Goal: Information Seeking & Learning: Understand process/instructions

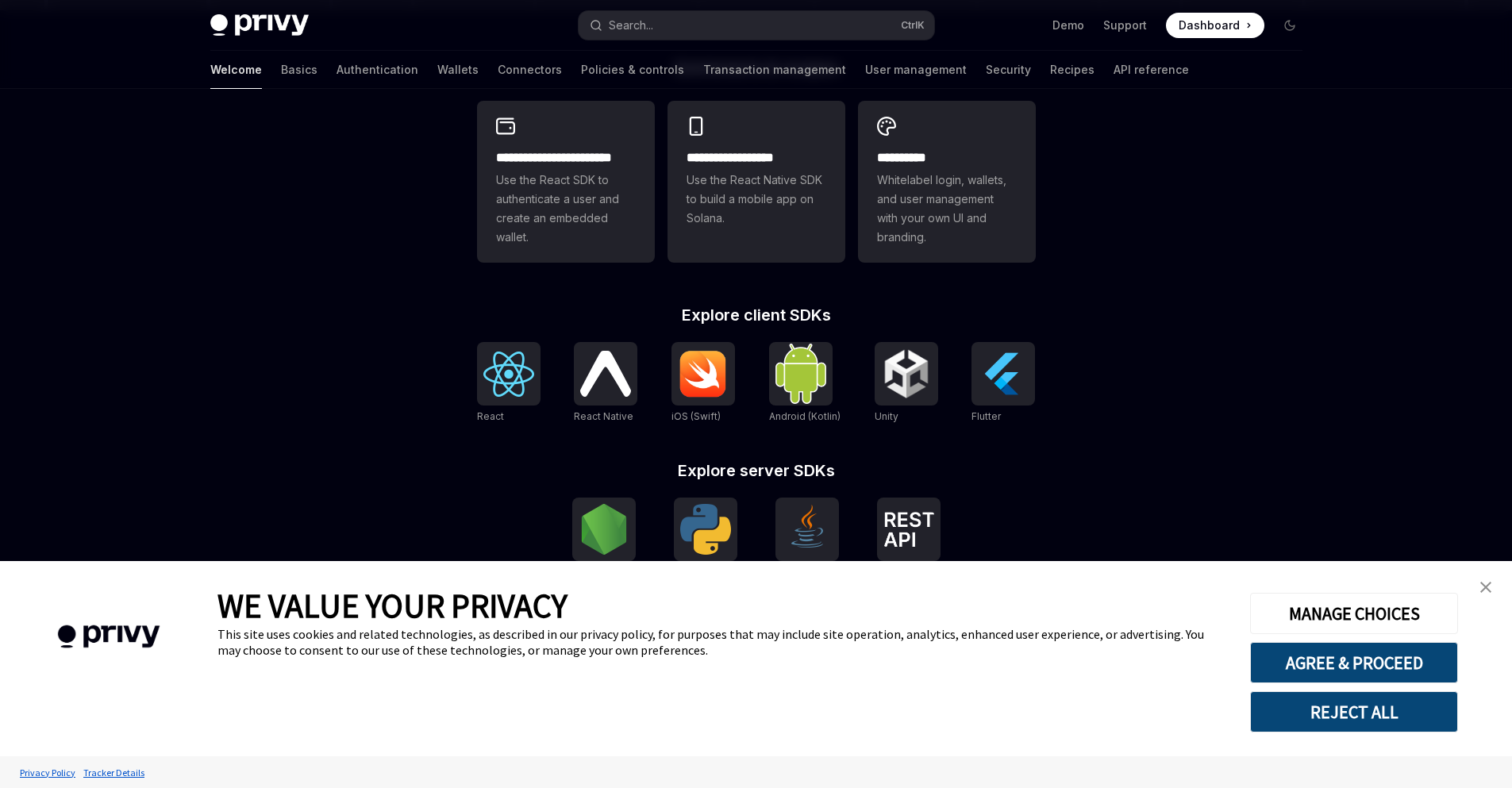
scroll to position [474, 0]
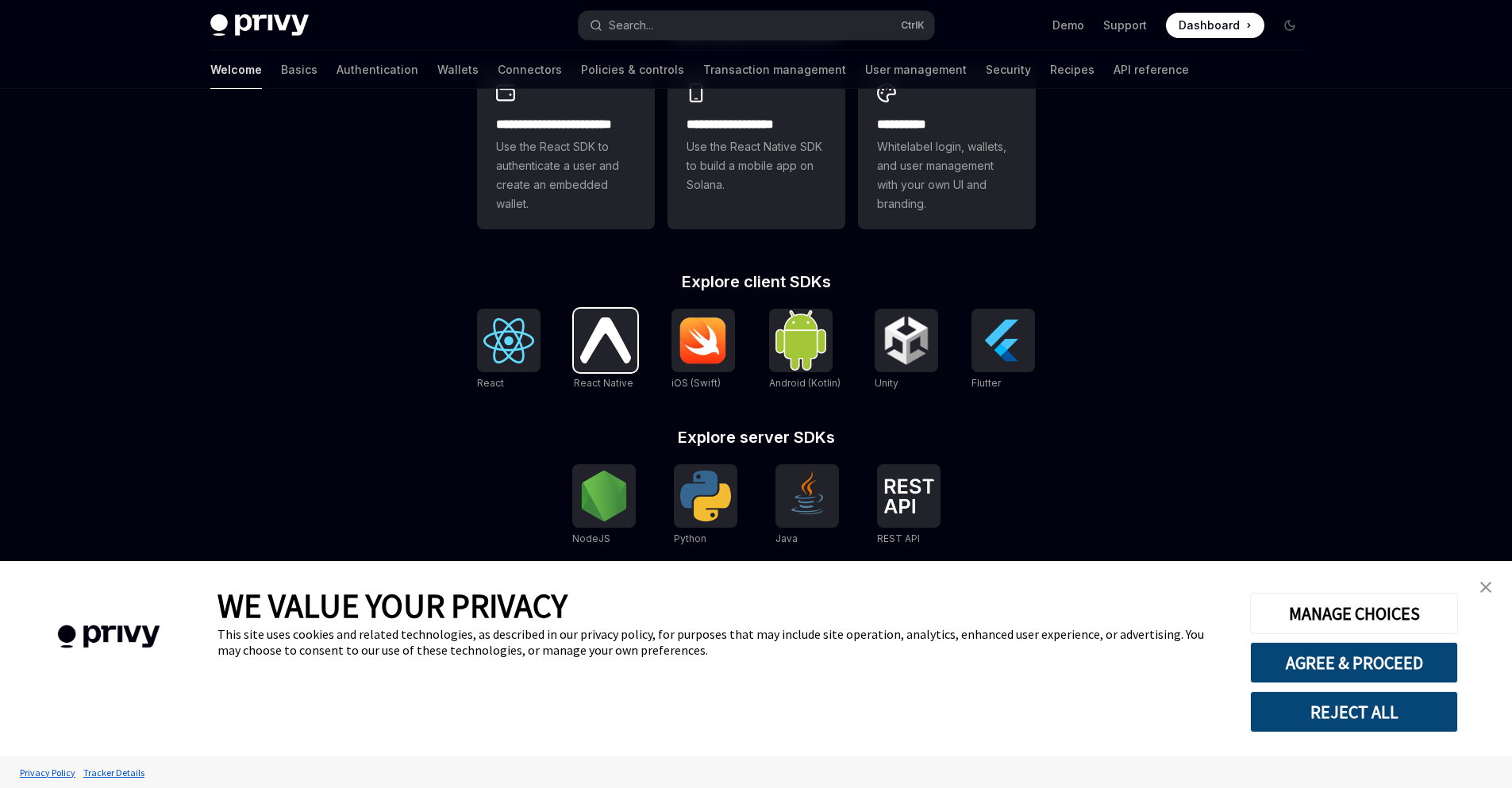
click at [586, 360] on img at bounding box center [605, 340] width 51 height 45
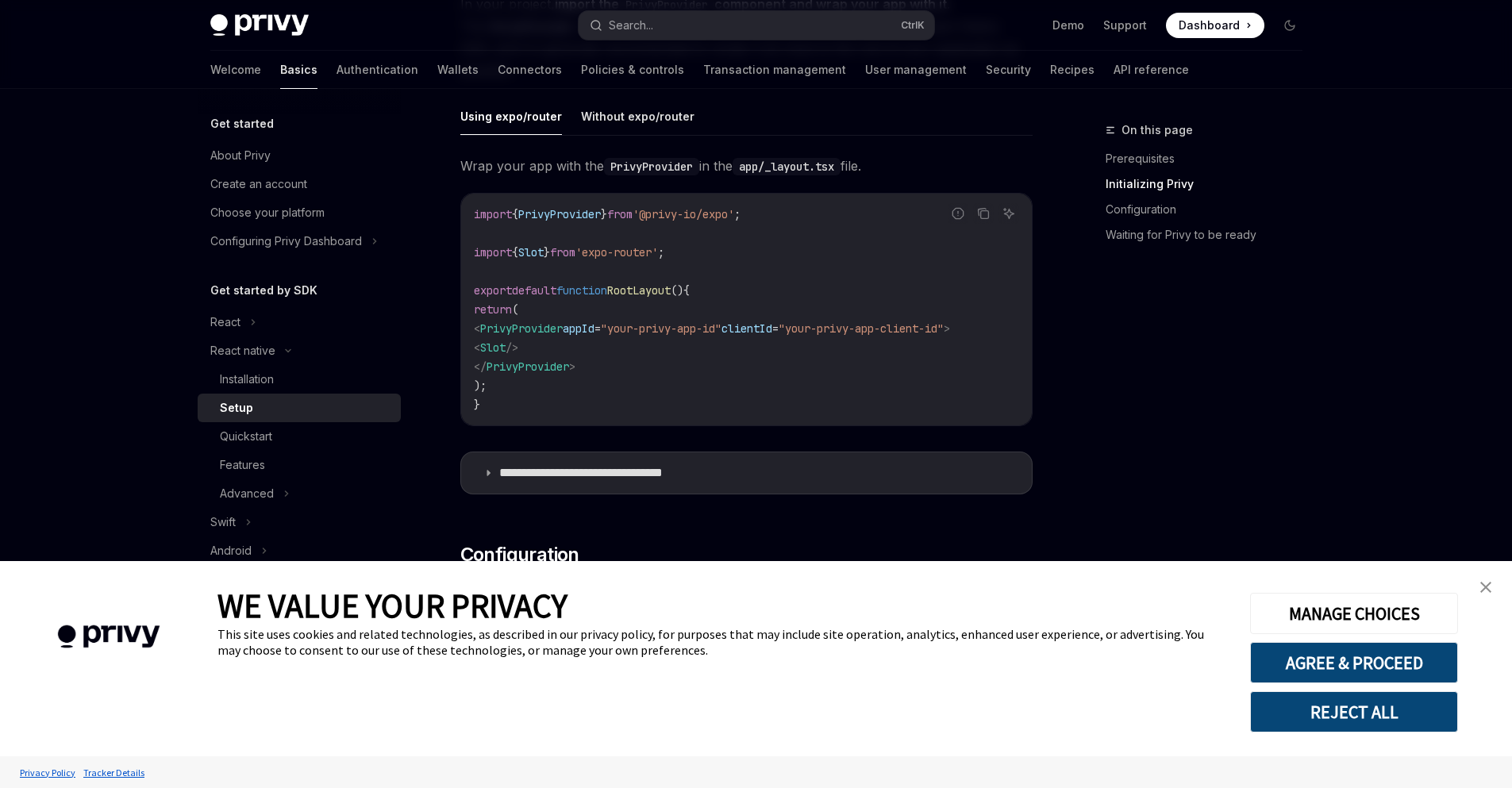
scroll to position [476, 0]
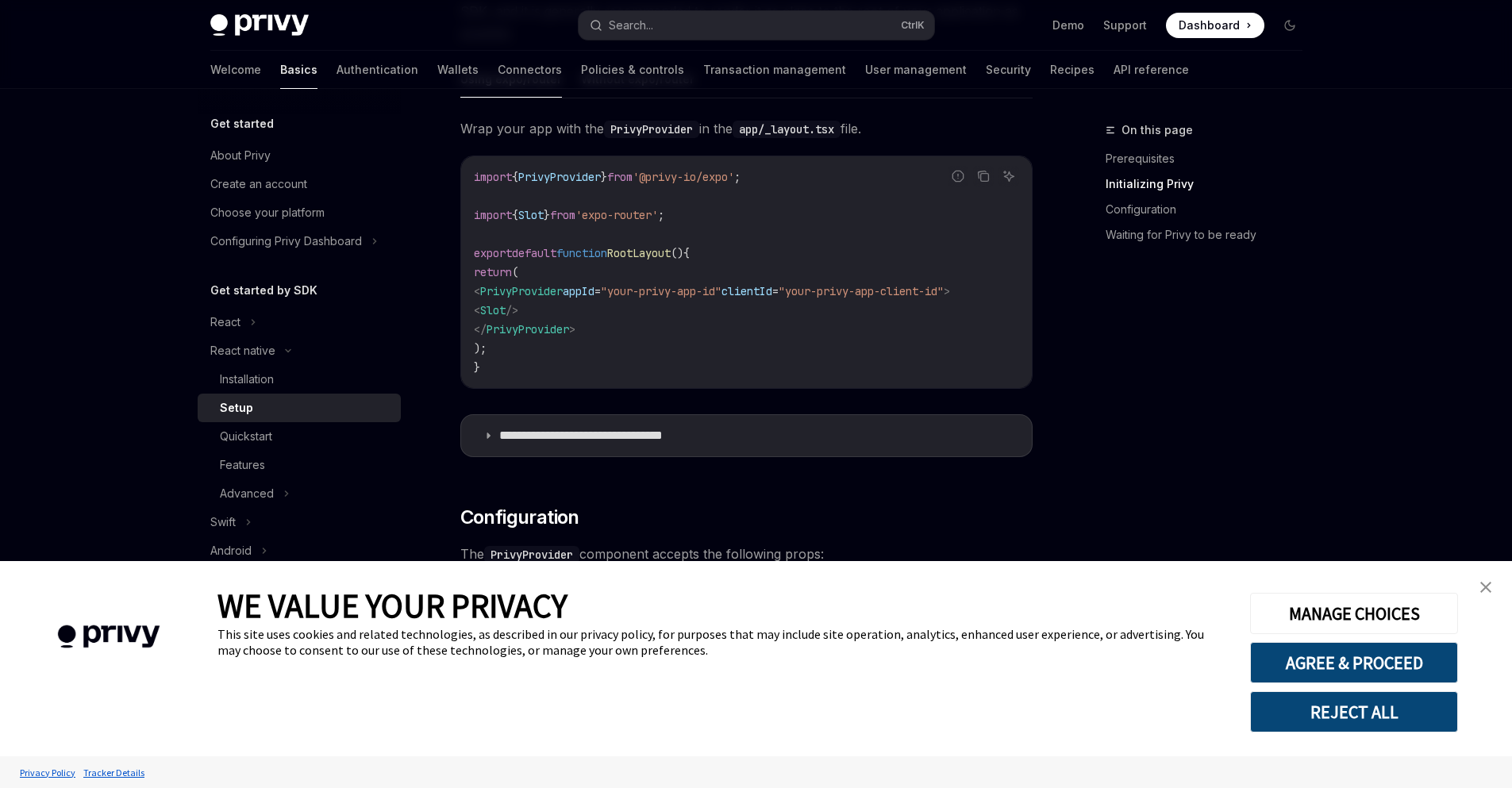
click at [1489, 587] on img "close banner" at bounding box center [1485, 588] width 11 height 11
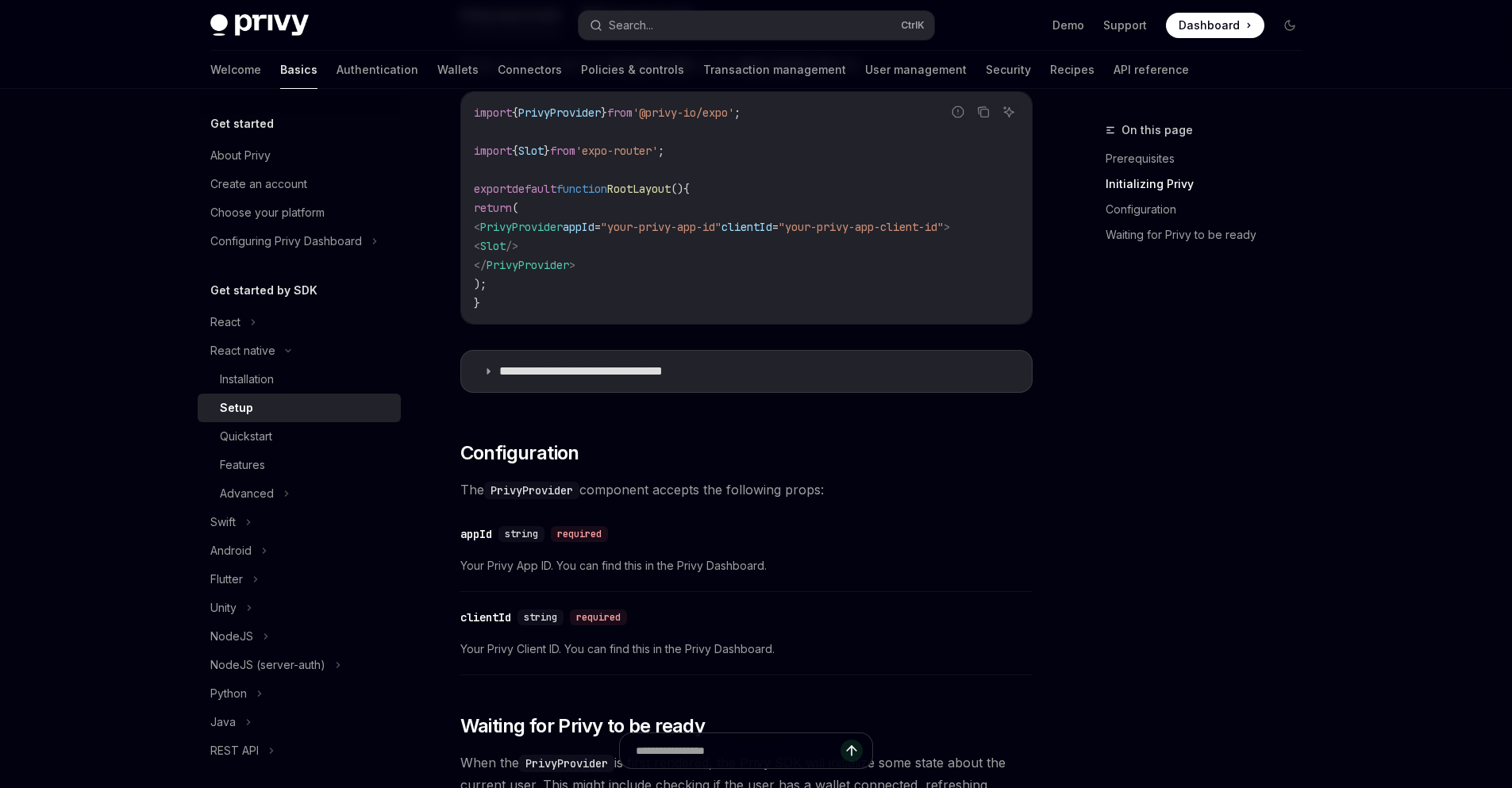
scroll to position [645, 0]
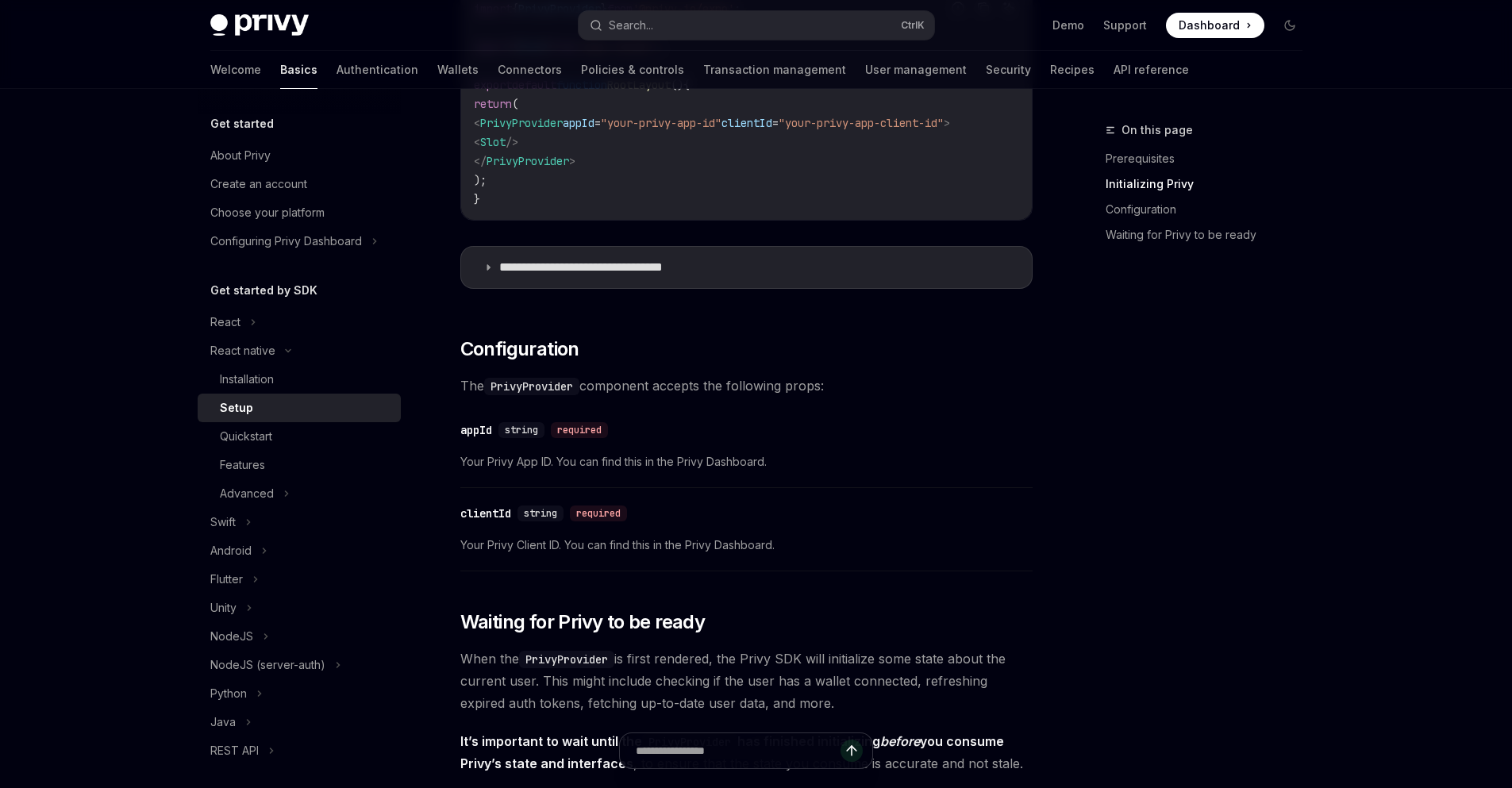
click at [890, 288] on summary "**********" at bounding box center [746, 268] width 571 height 42
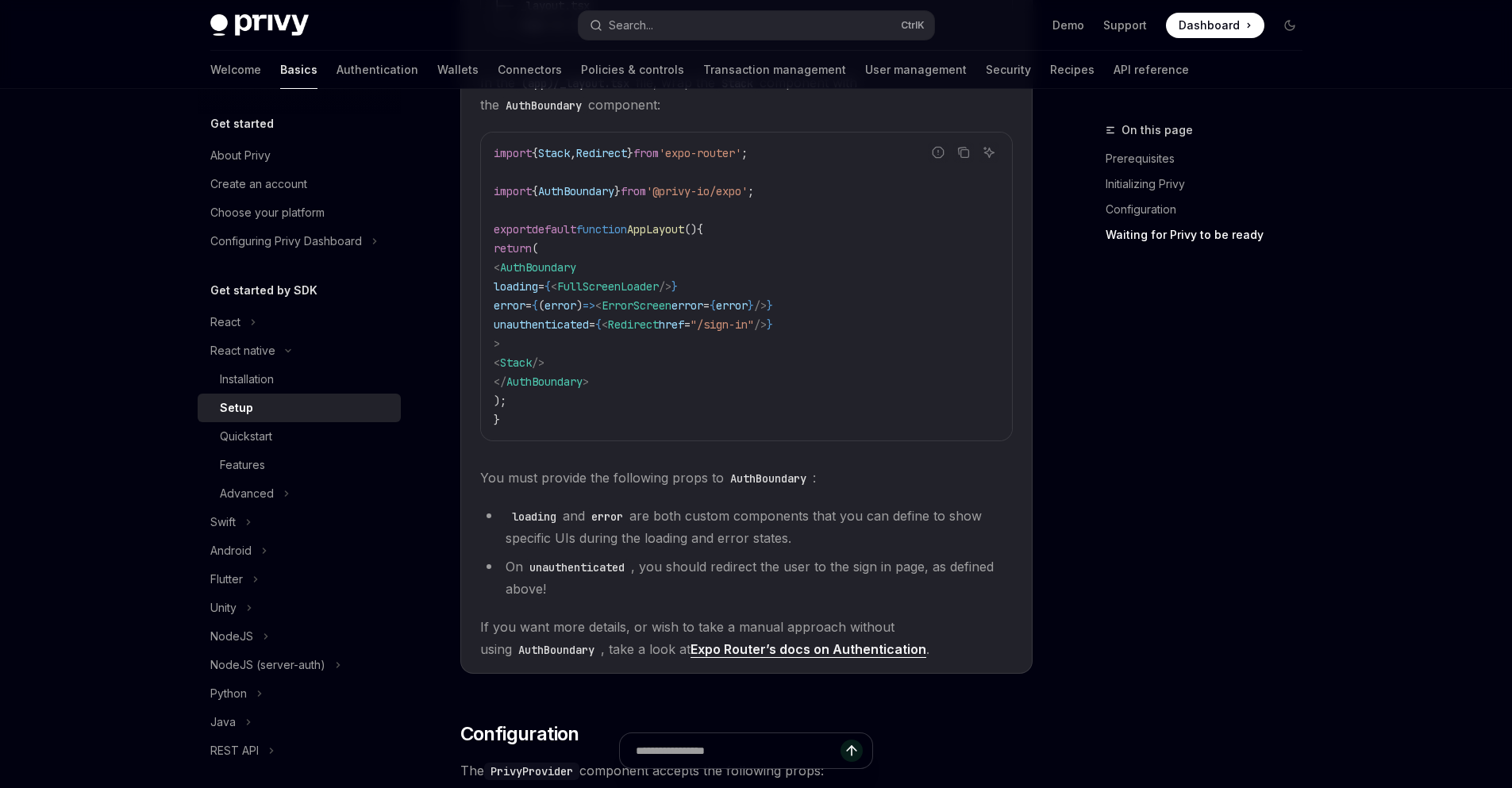
scroll to position [1232, 0]
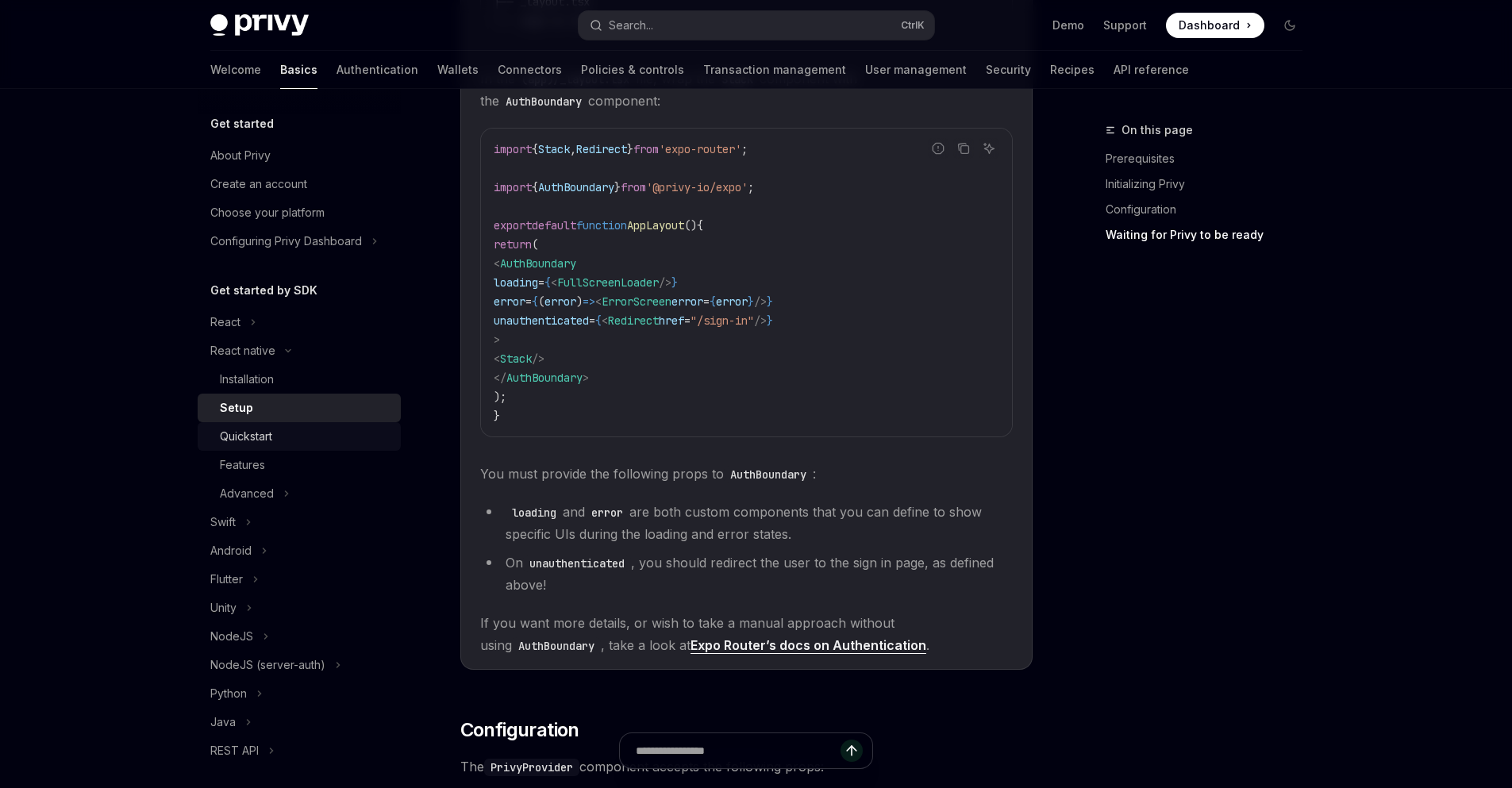
click at [217, 431] on link "Quickstart" at bounding box center [299, 436] width 203 height 29
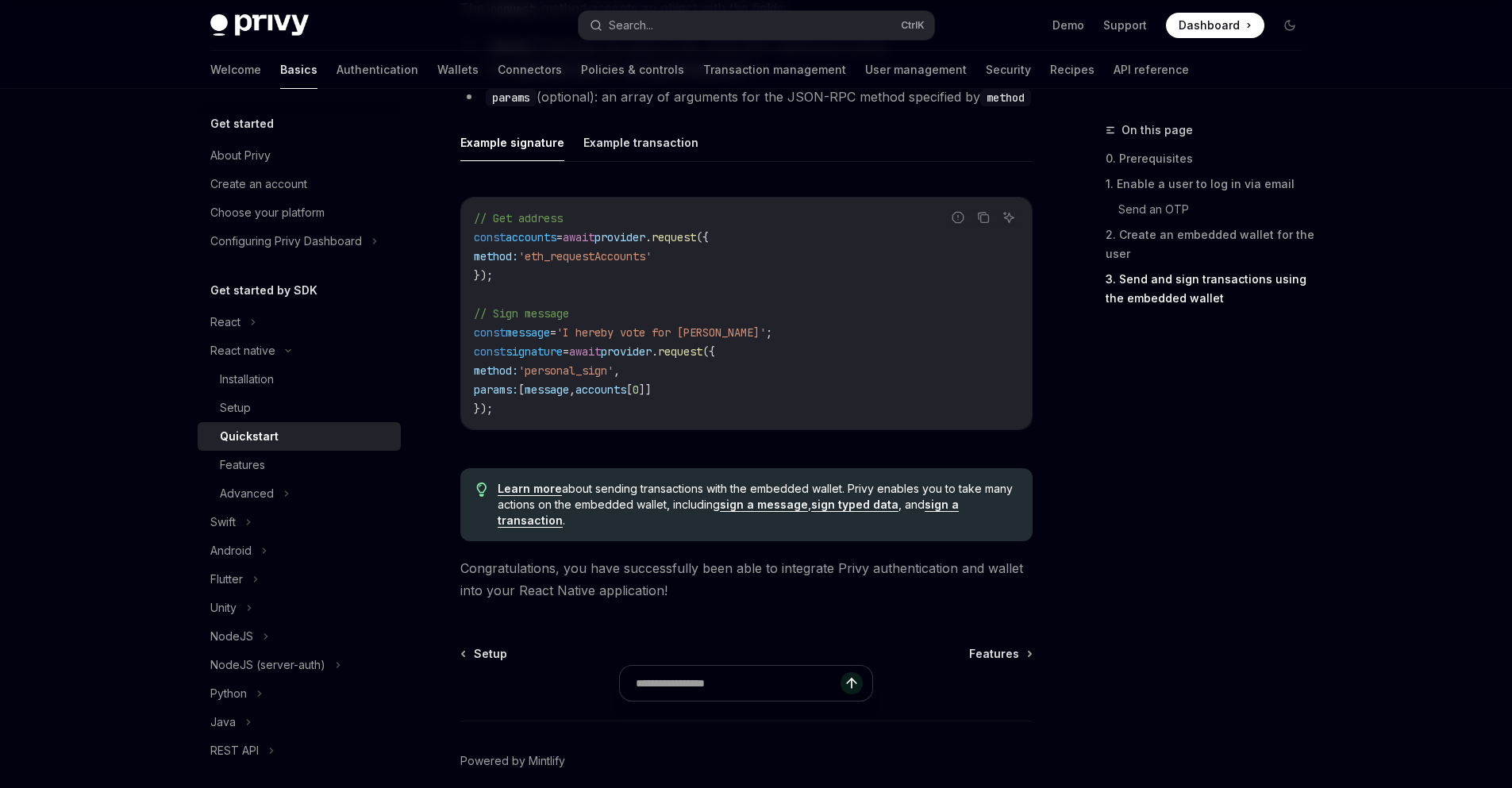
scroll to position [2334, 0]
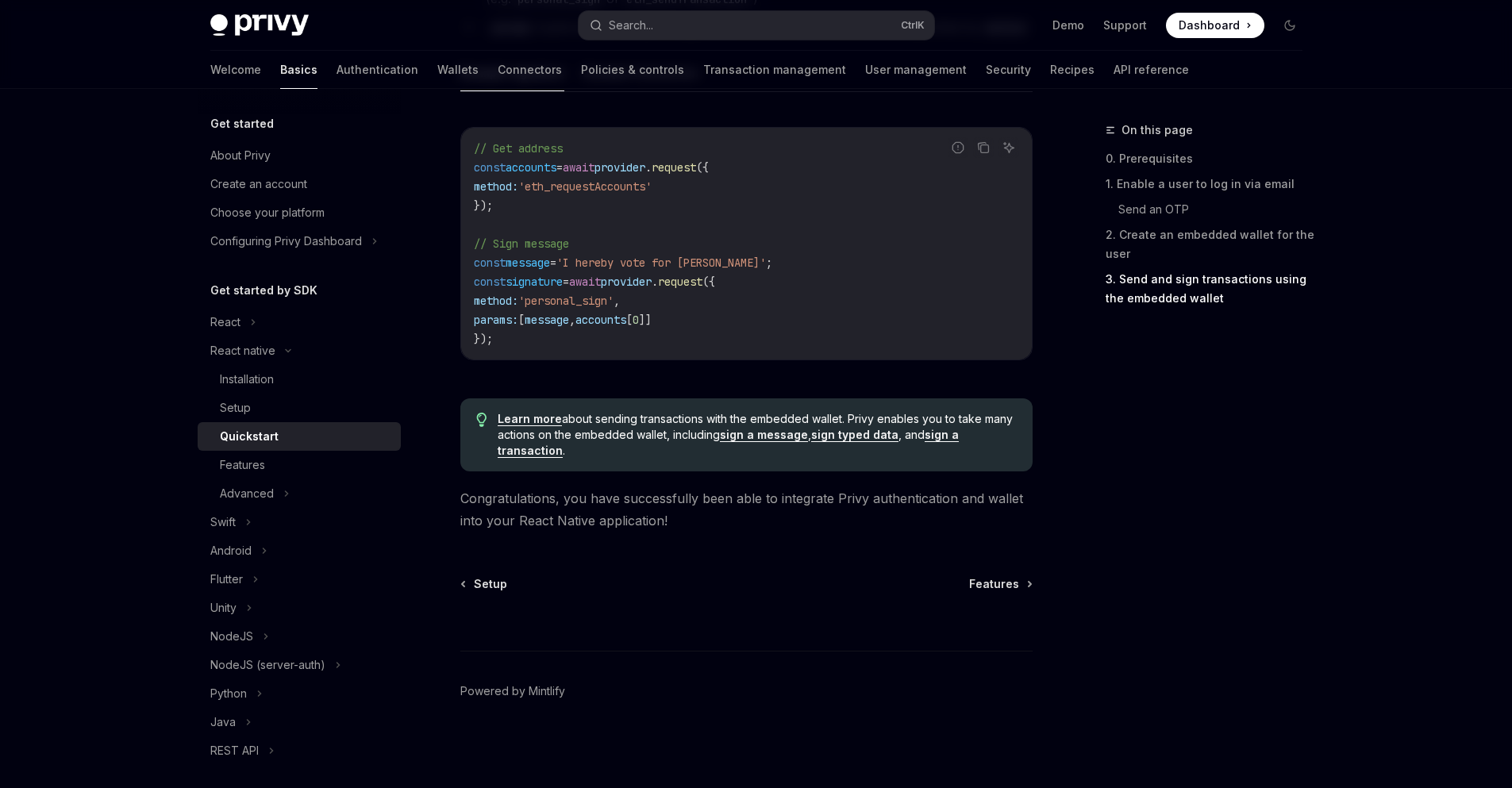
click at [1007, 592] on div at bounding box center [746, 622] width 572 height 59
click at [1003, 588] on span "Features" at bounding box center [994, 584] width 50 height 16
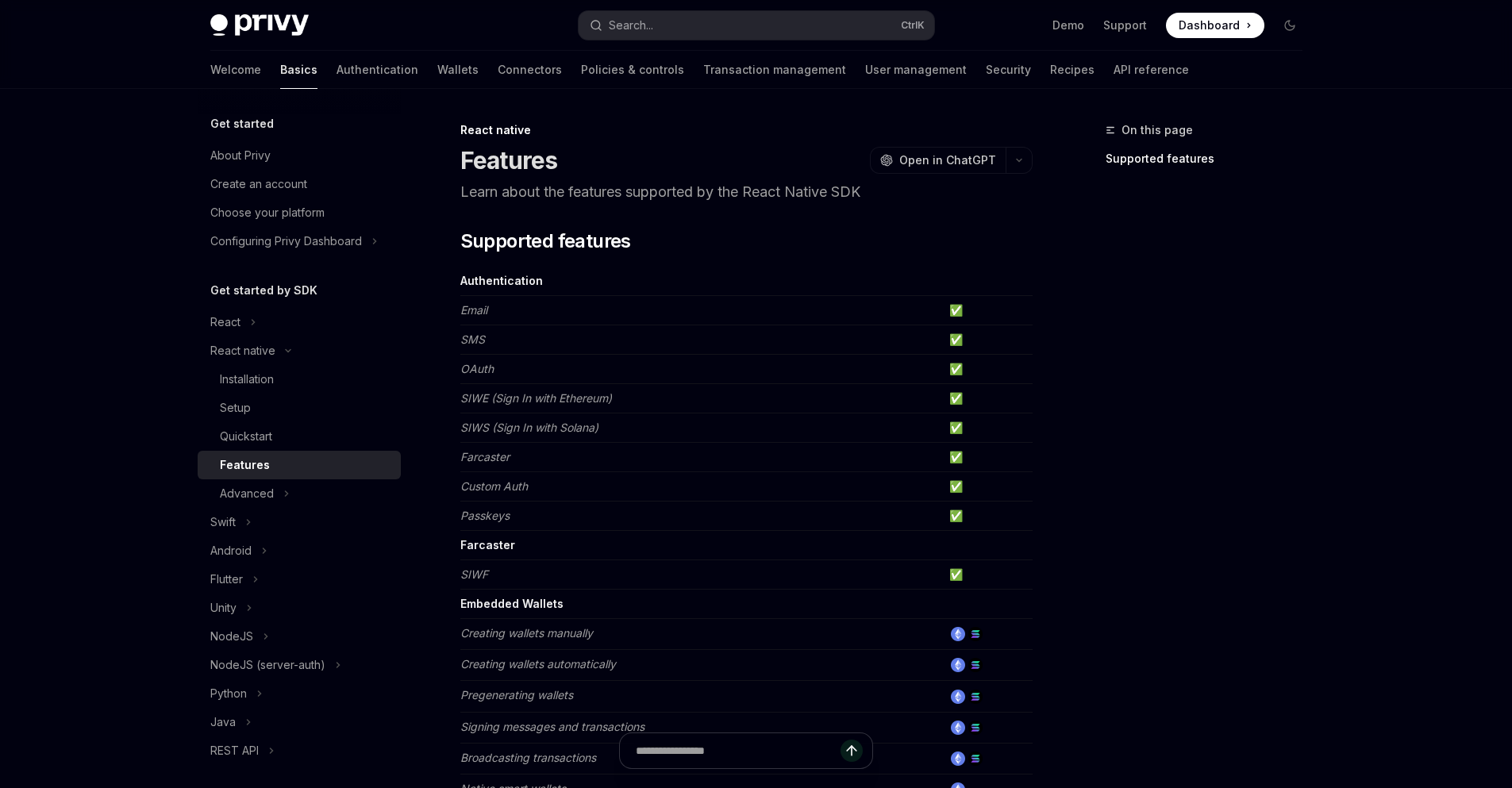
click at [479, 372] on em "OAuth" at bounding box center [477, 368] width 33 height 14
click at [958, 372] on td "✅" at bounding box center [987, 370] width 89 height 30
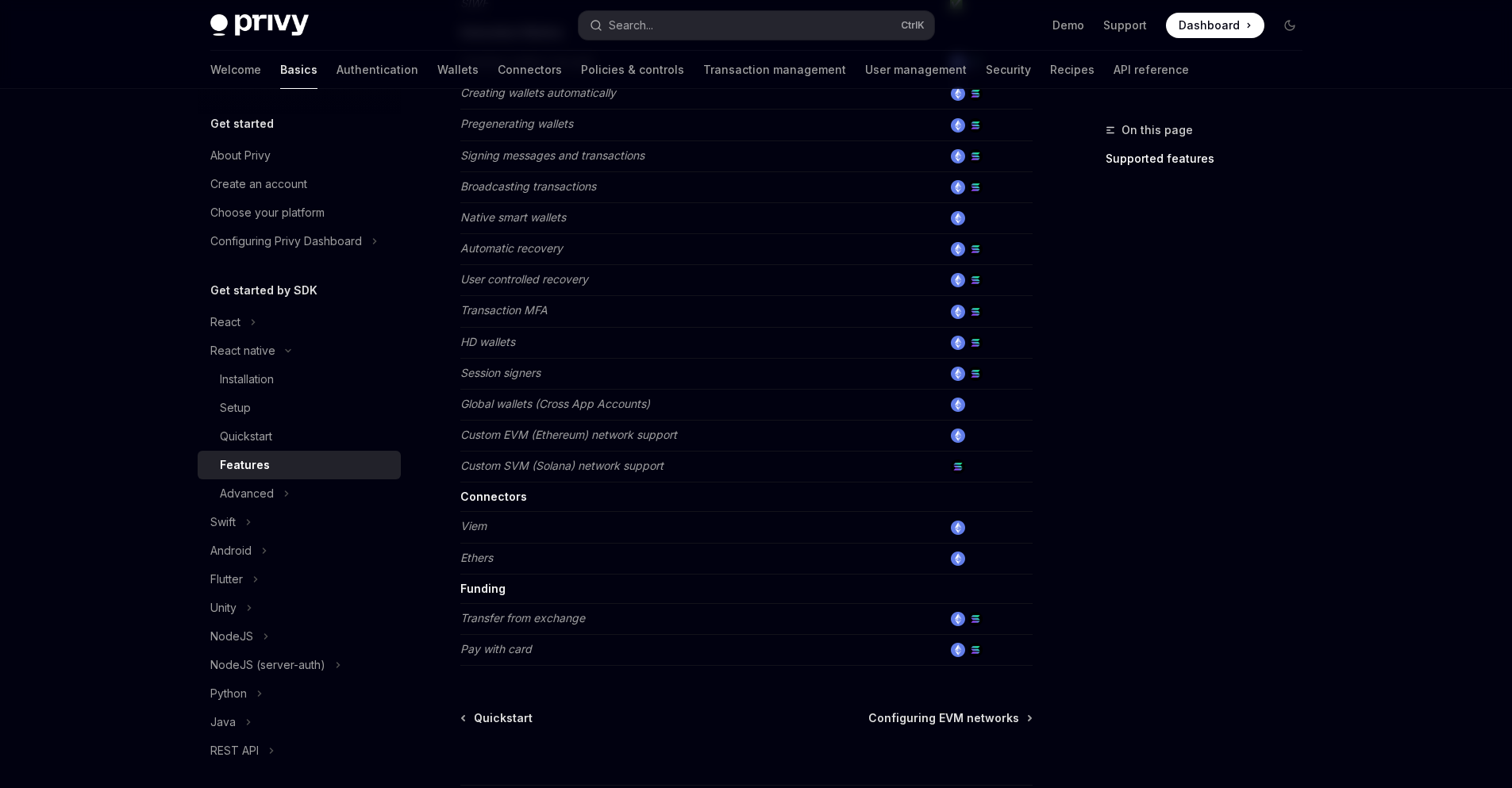
scroll to position [706, 0]
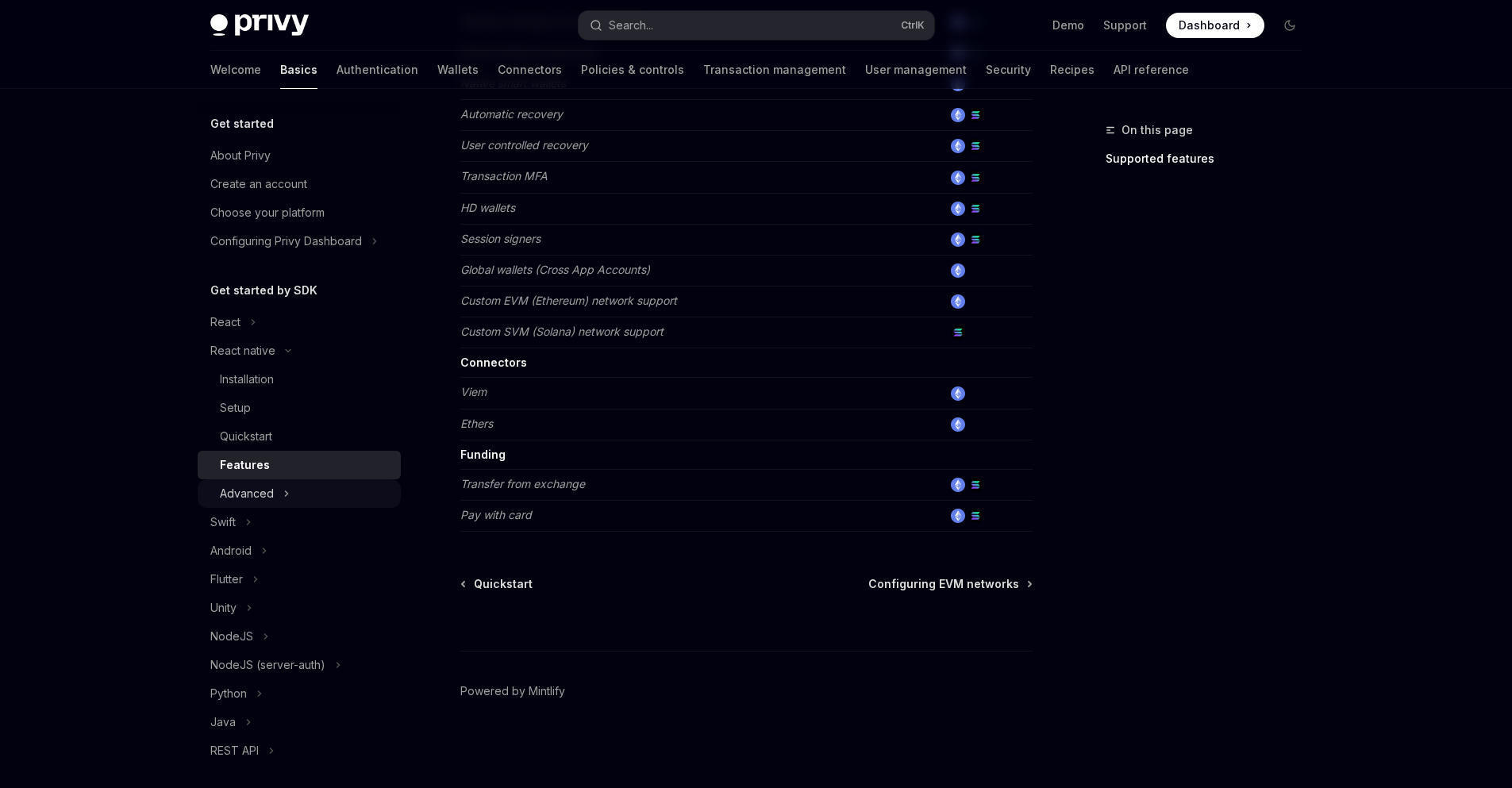
click at [283, 492] on icon at bounding box center [286, 494] width 6 height 19
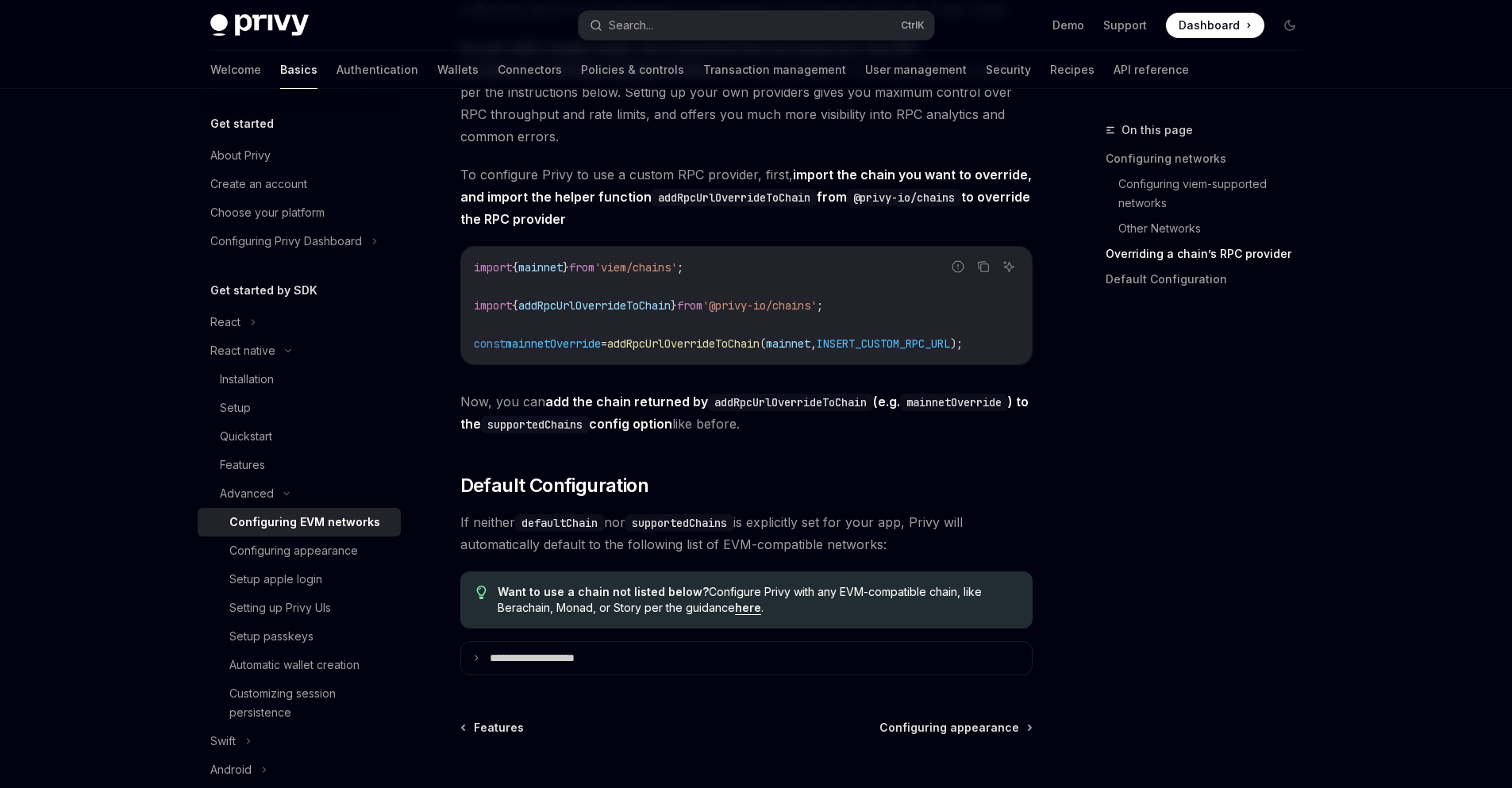
scroll to position [2092, 0]
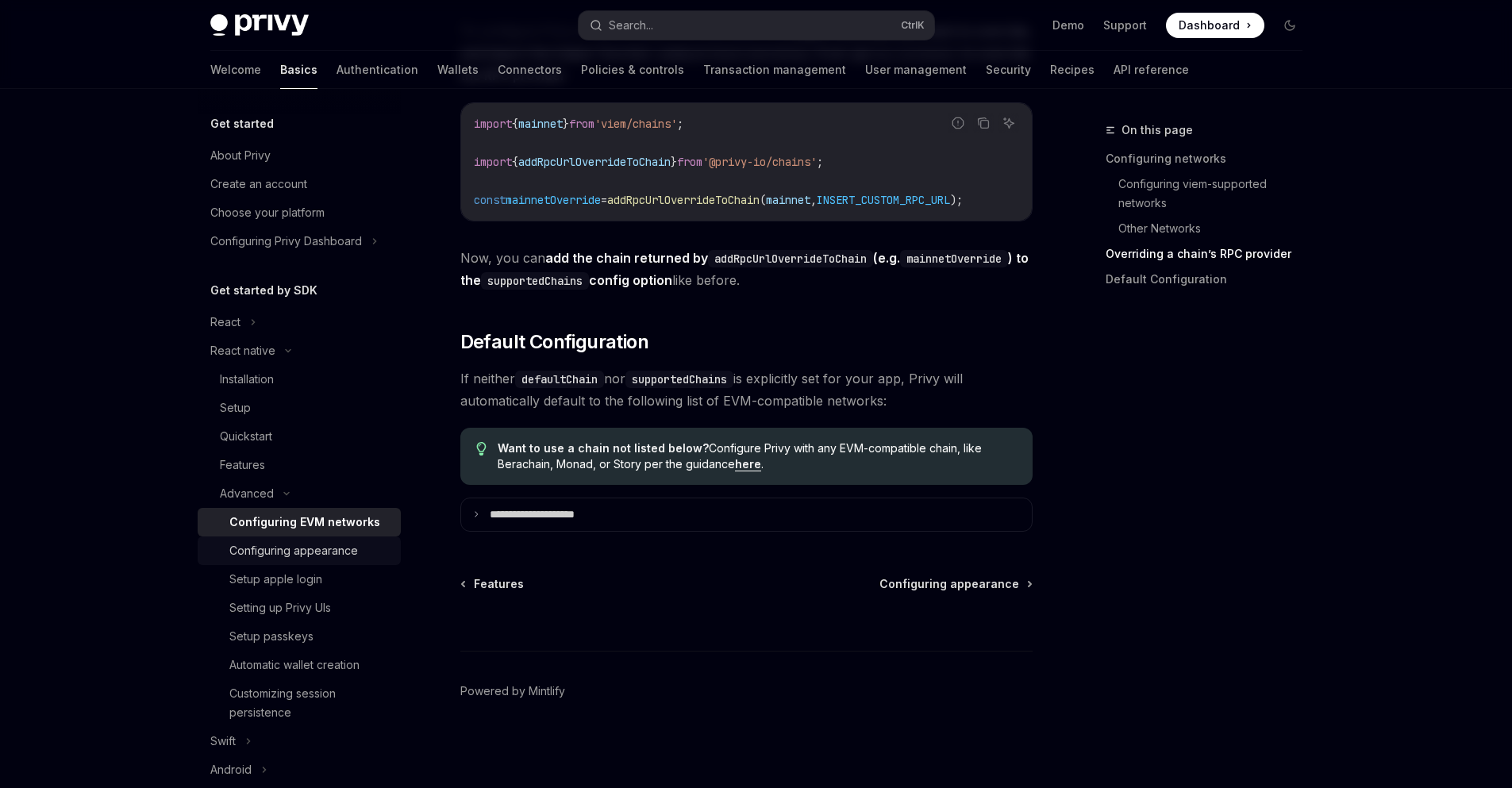
click at [273, 550] on div "Configuring appearance" at bounding box center [293, 551] width 128 height 19
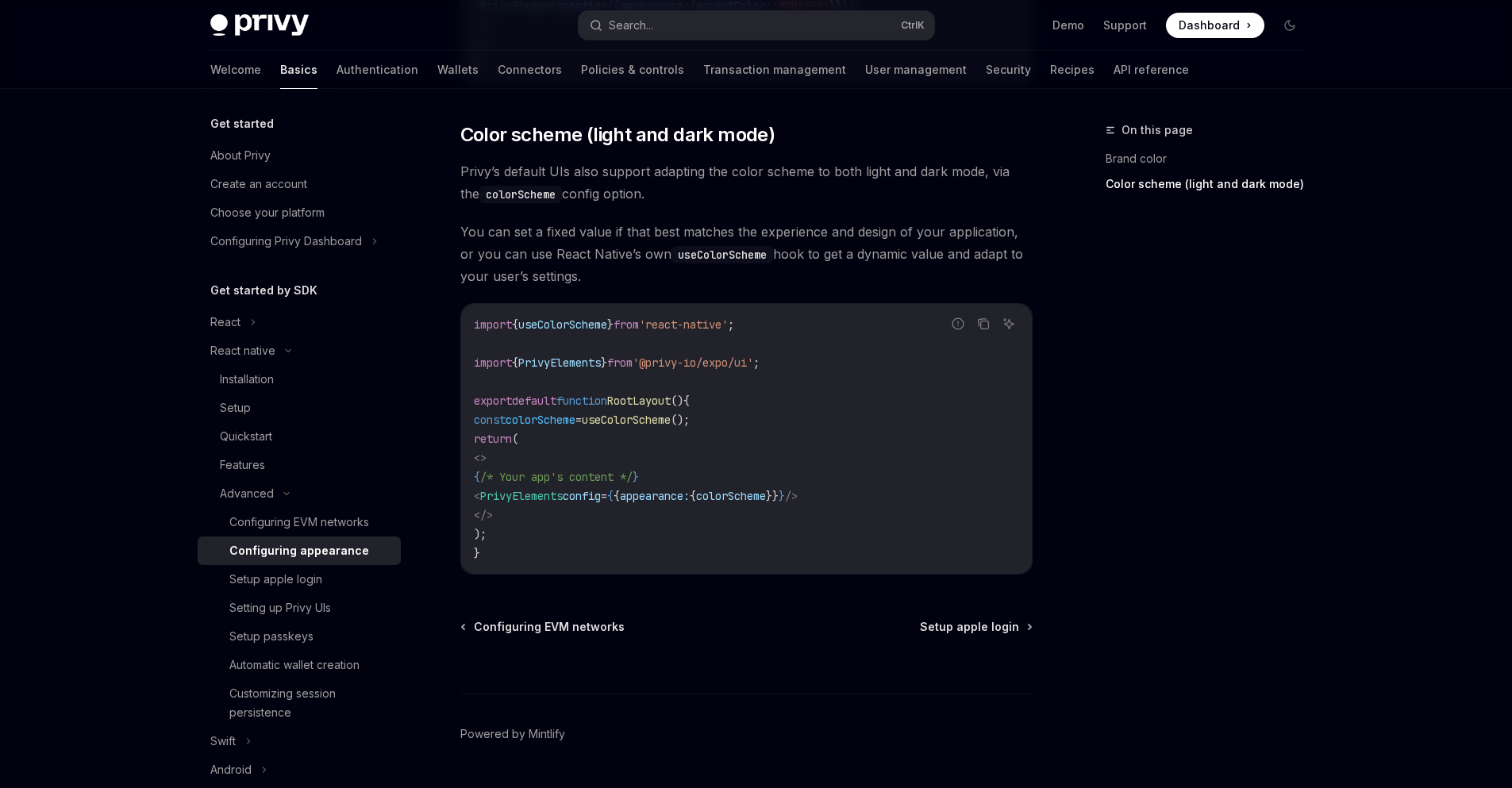
scroll to position [615, 0]
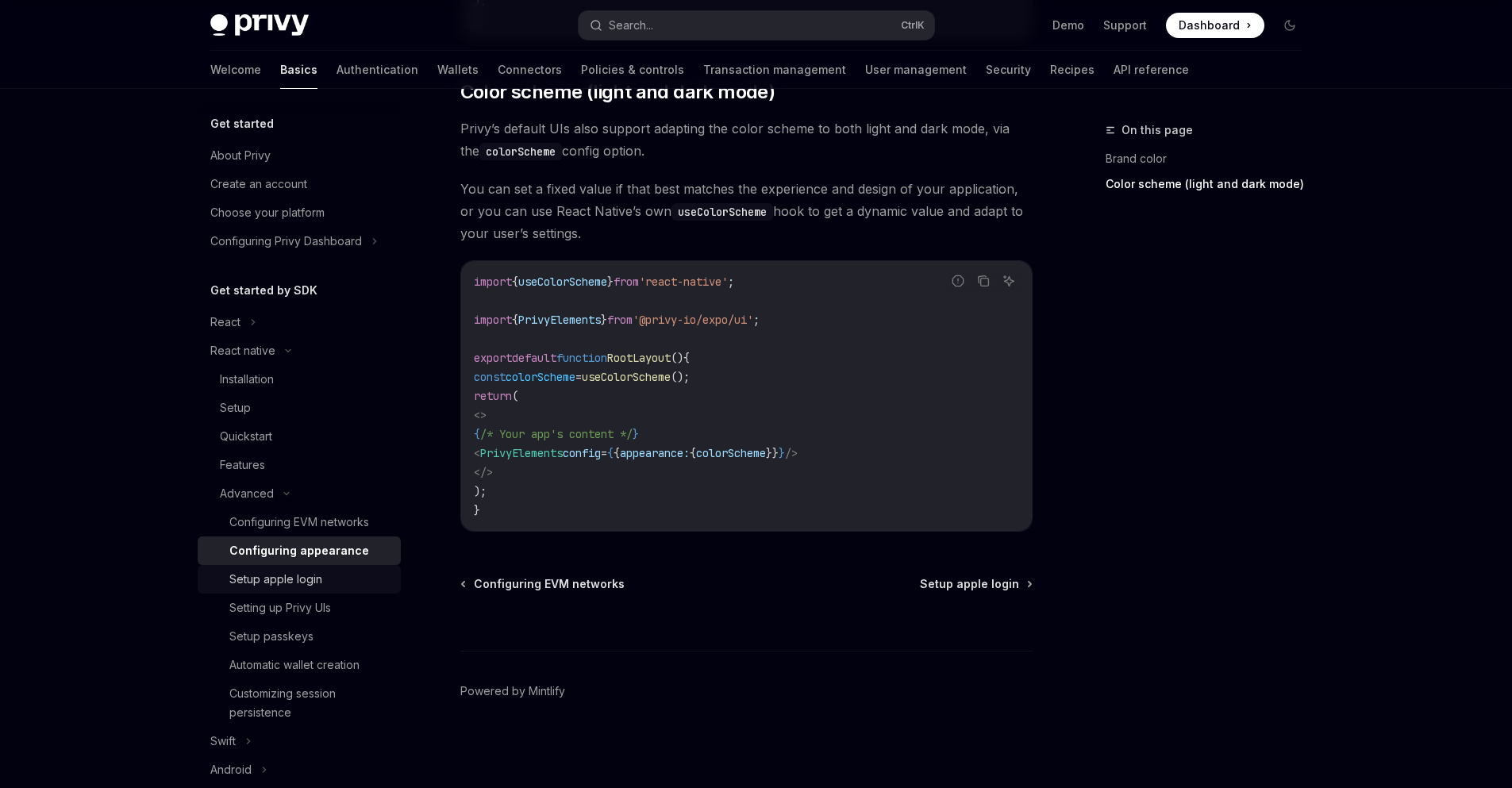
click at [256, 572] on div "Setup apple login" at bounding box center [276, 579] width 93 height 19
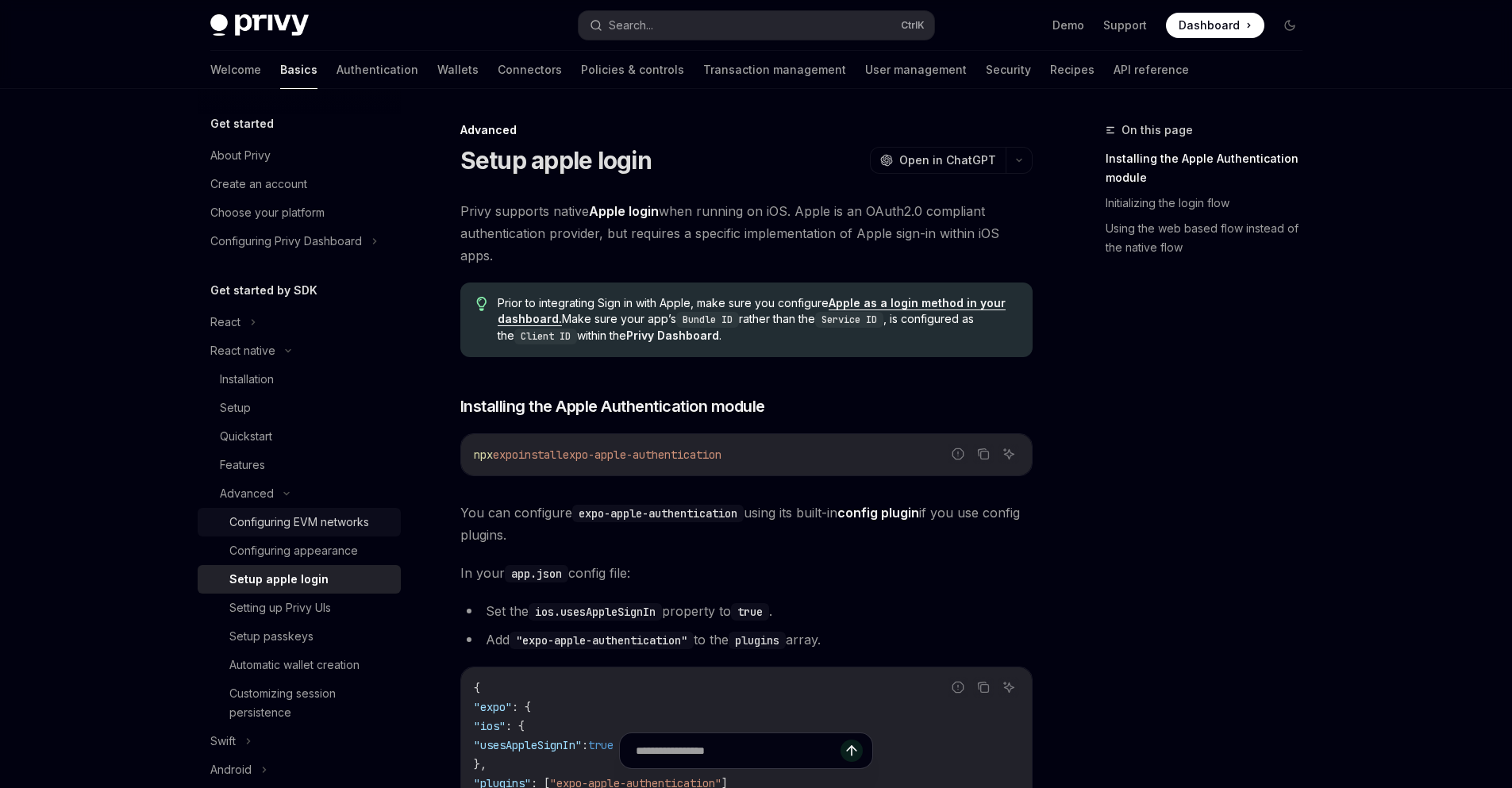
click at [251, 517] on div "Configuring EVM networks" at bounding box center [299, 522] width 139 height 19
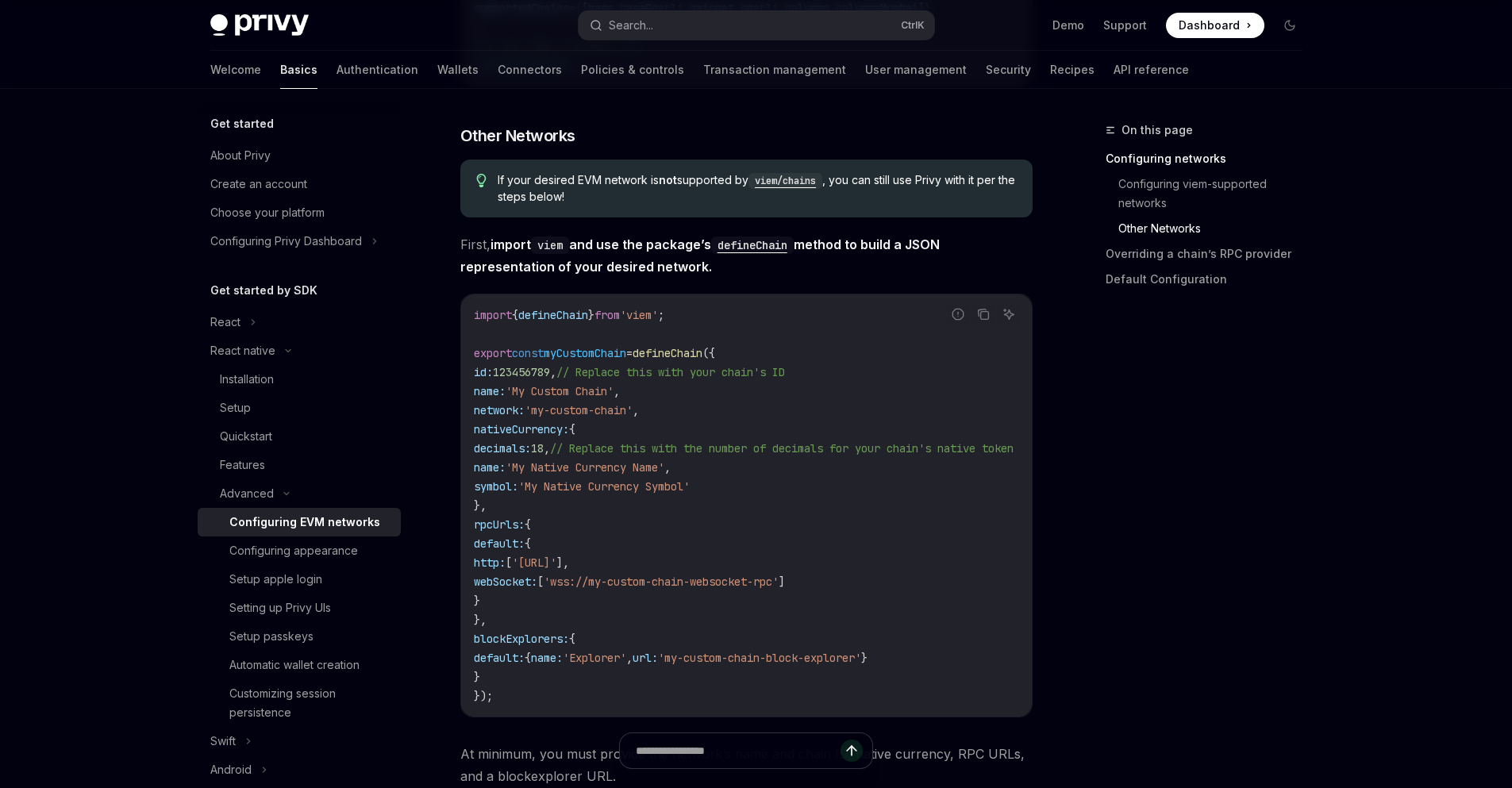
scroll to position [1429, 0]
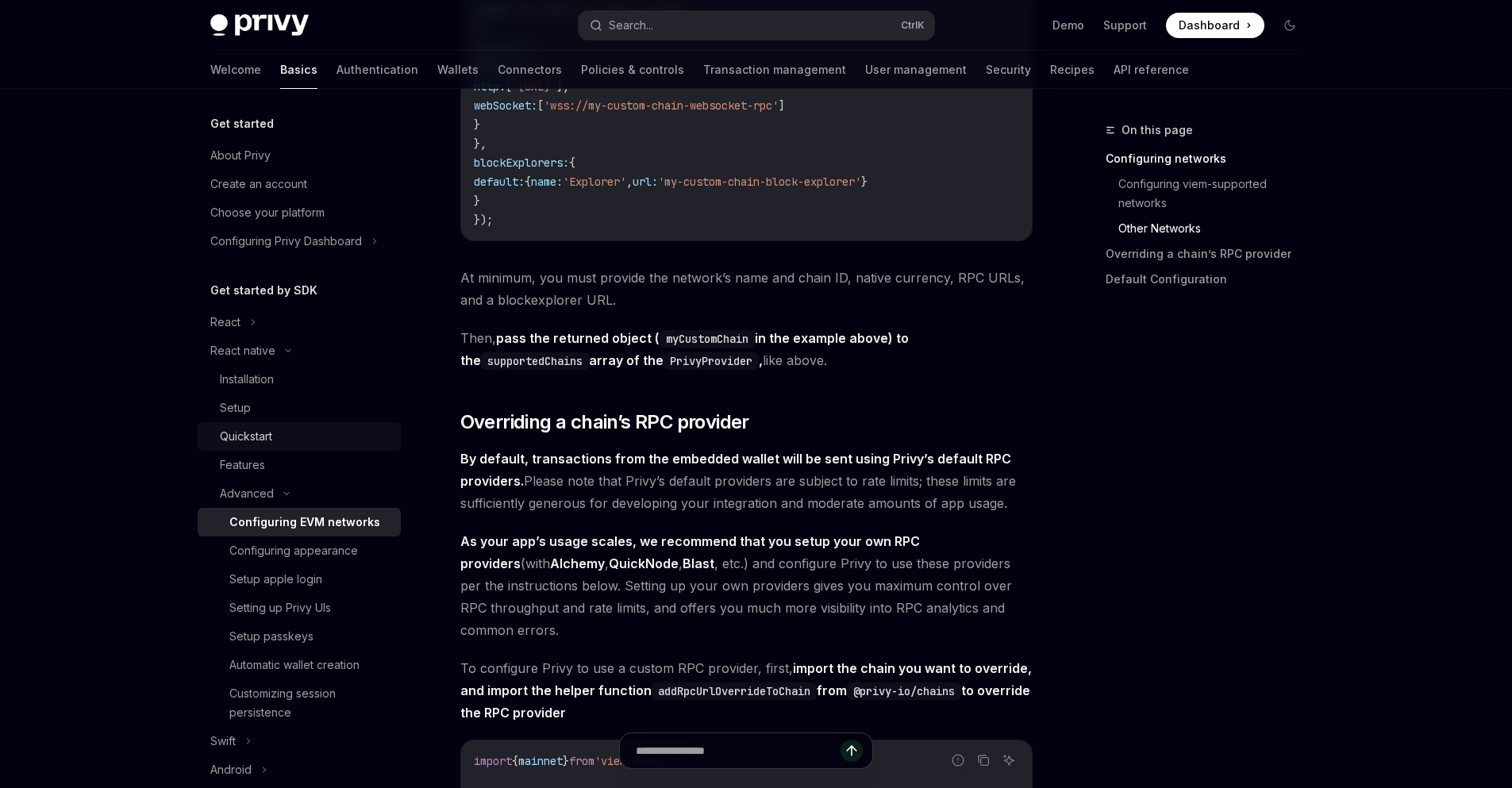
click at [242, 435] on div "Quickstart" at bounding box center [245, 436] width 53 height 19
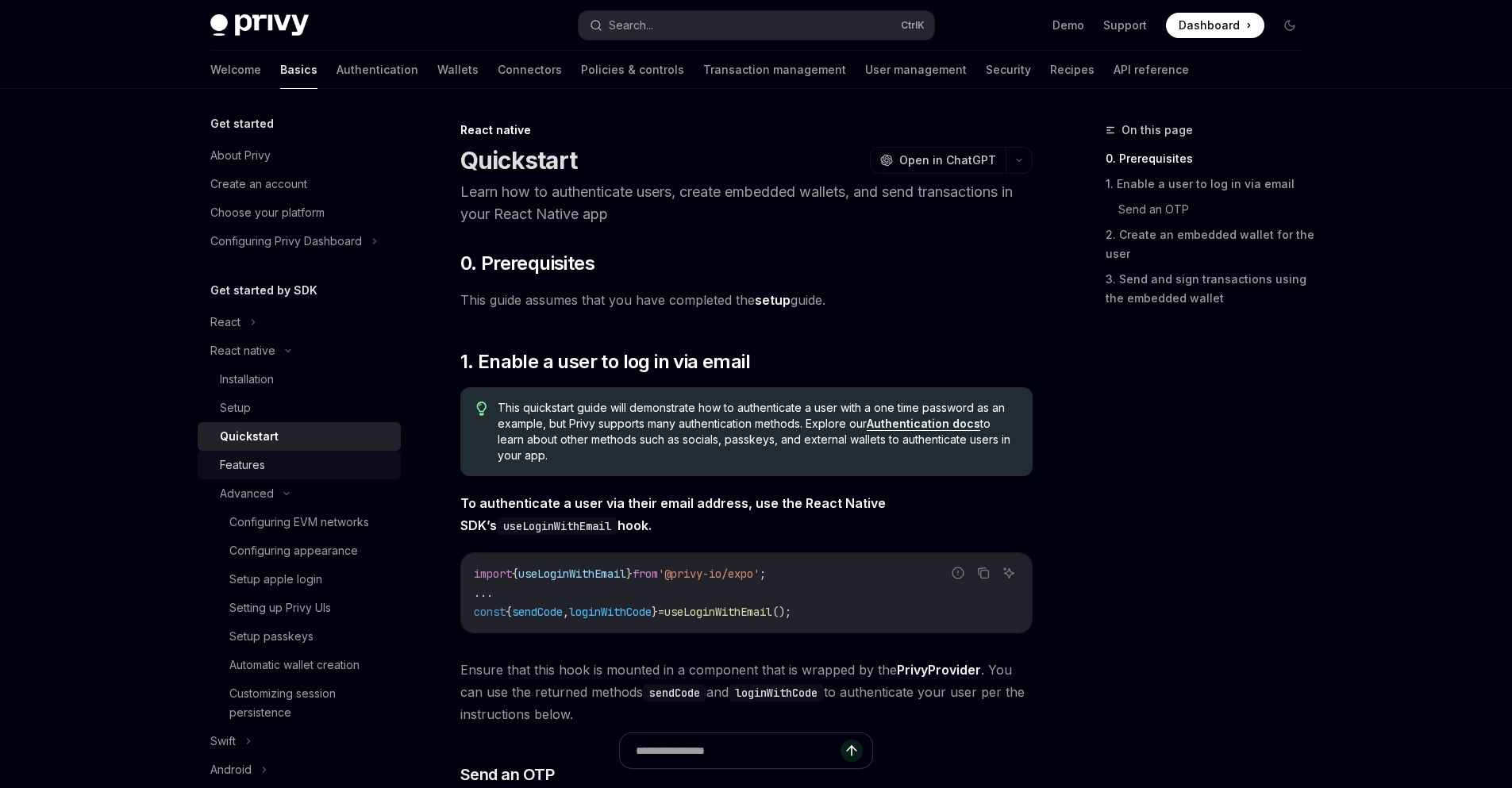
click at [241, 459] on div "Features" at bounding box center [242, 465] width 45 height 19
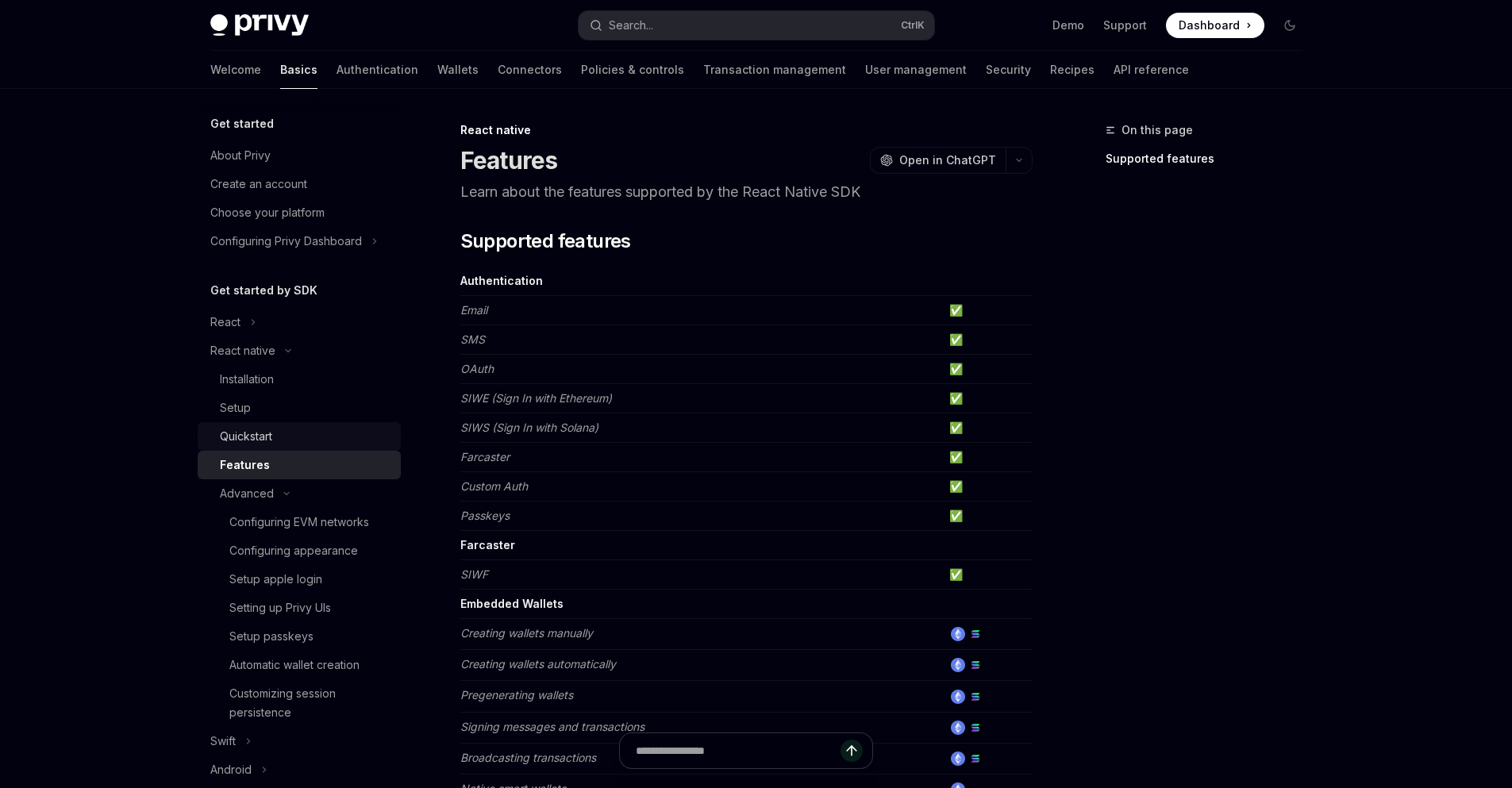
click at [242, 432] on div "Quickstart" at bounding box center [245, 436] width 53 height 19
type textarea "*"
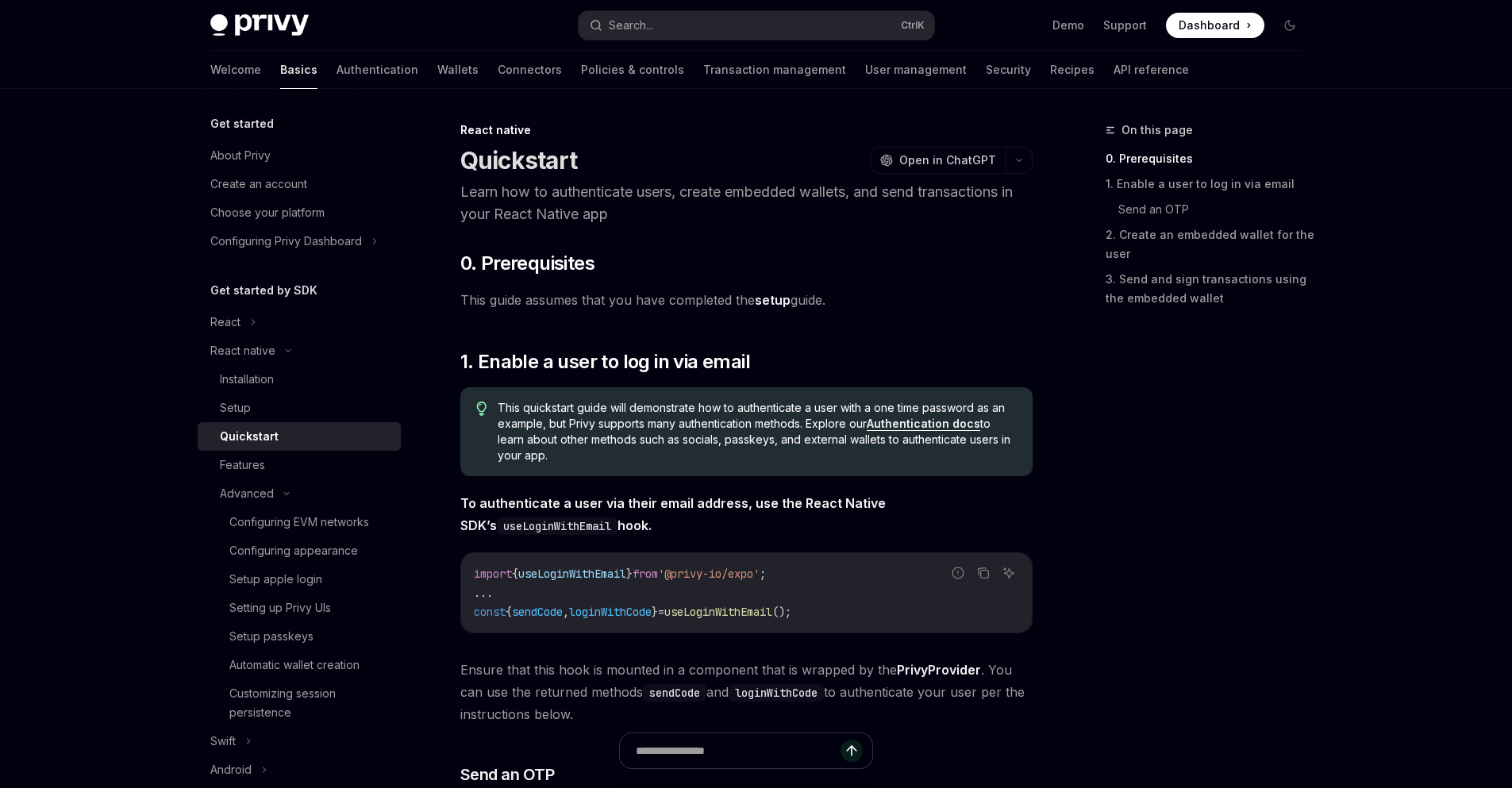
click at [967, 424] on link "Authentication docs" at bounding box center [923, 424] width 113 height 14
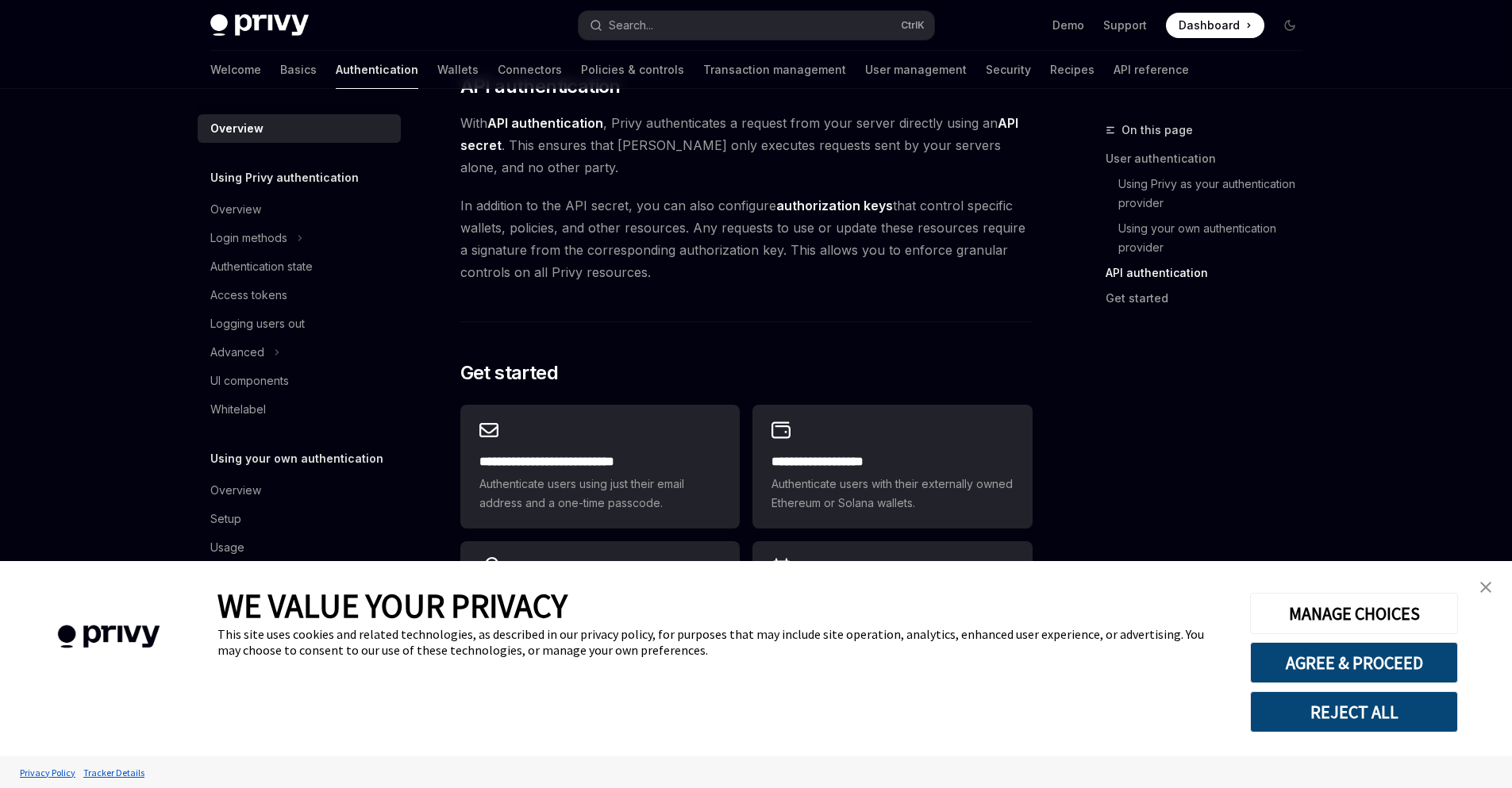
scroll to position [1224, 0]
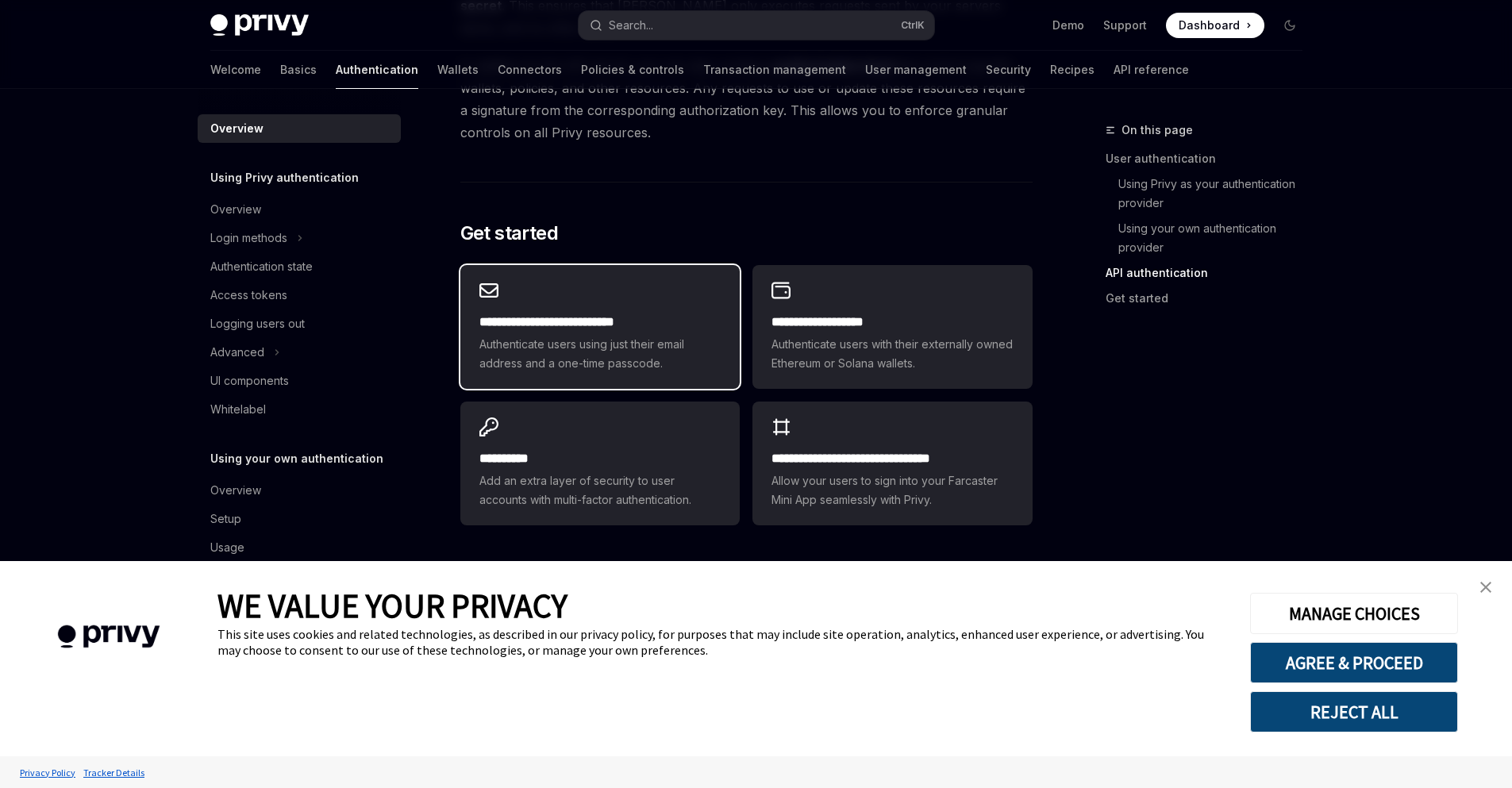
click at [580, 293] on div "**********" at bounding box center [600, 327] width 280 height 124
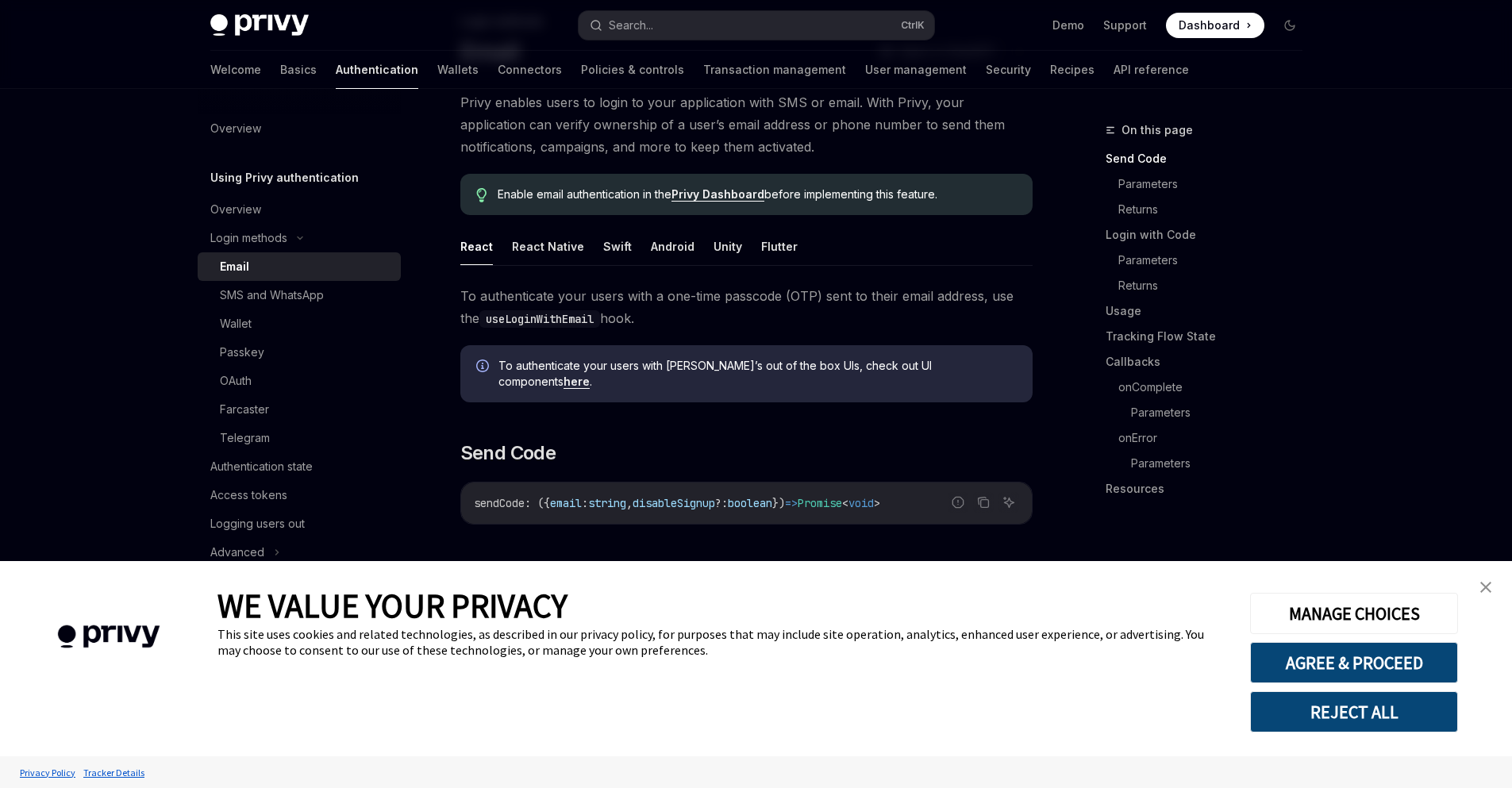
scroll to position [286, 0]
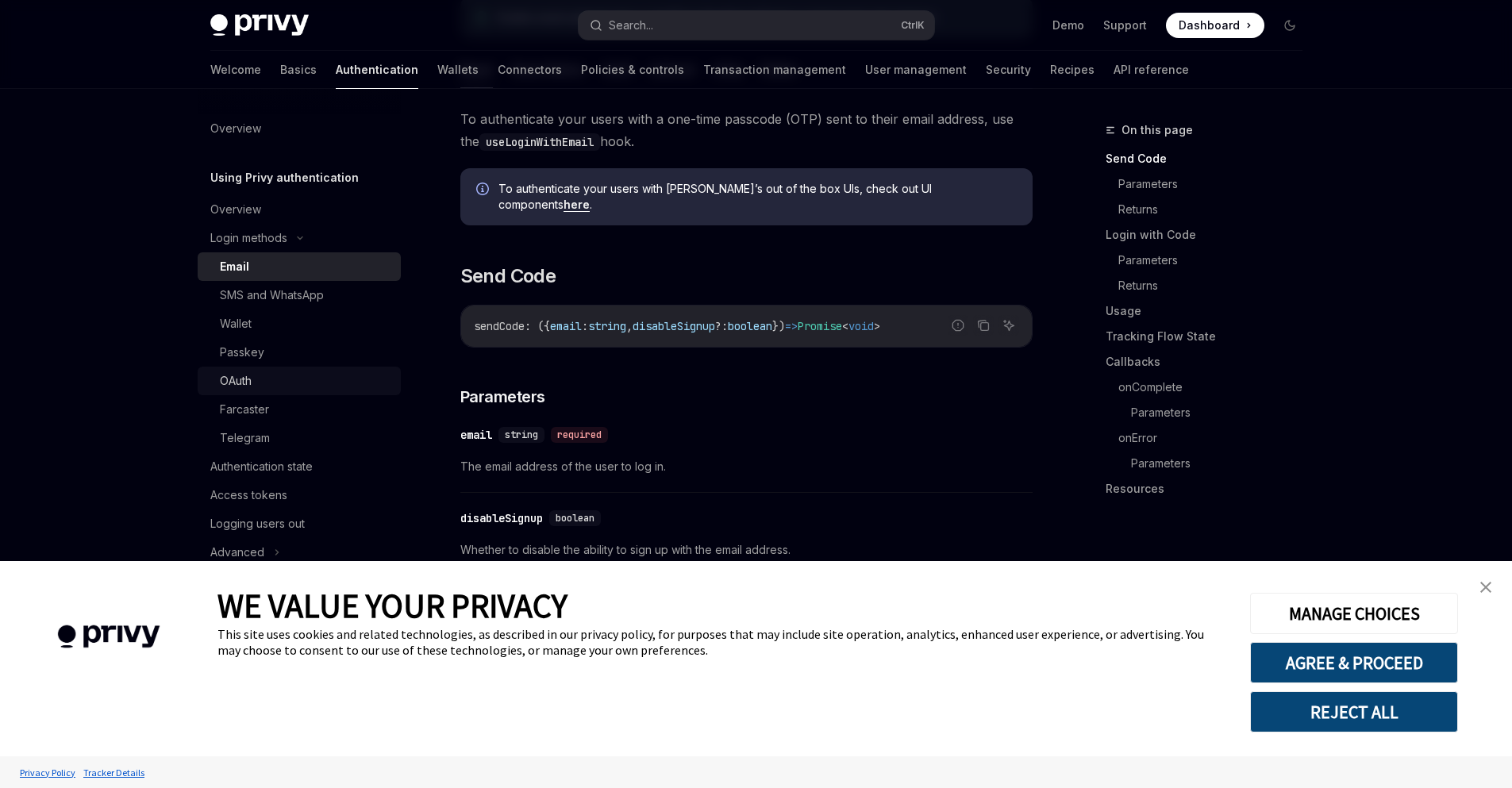
click at [280, 381] on div "OAuth" at bounding box center [305, 381] width 172 height 19
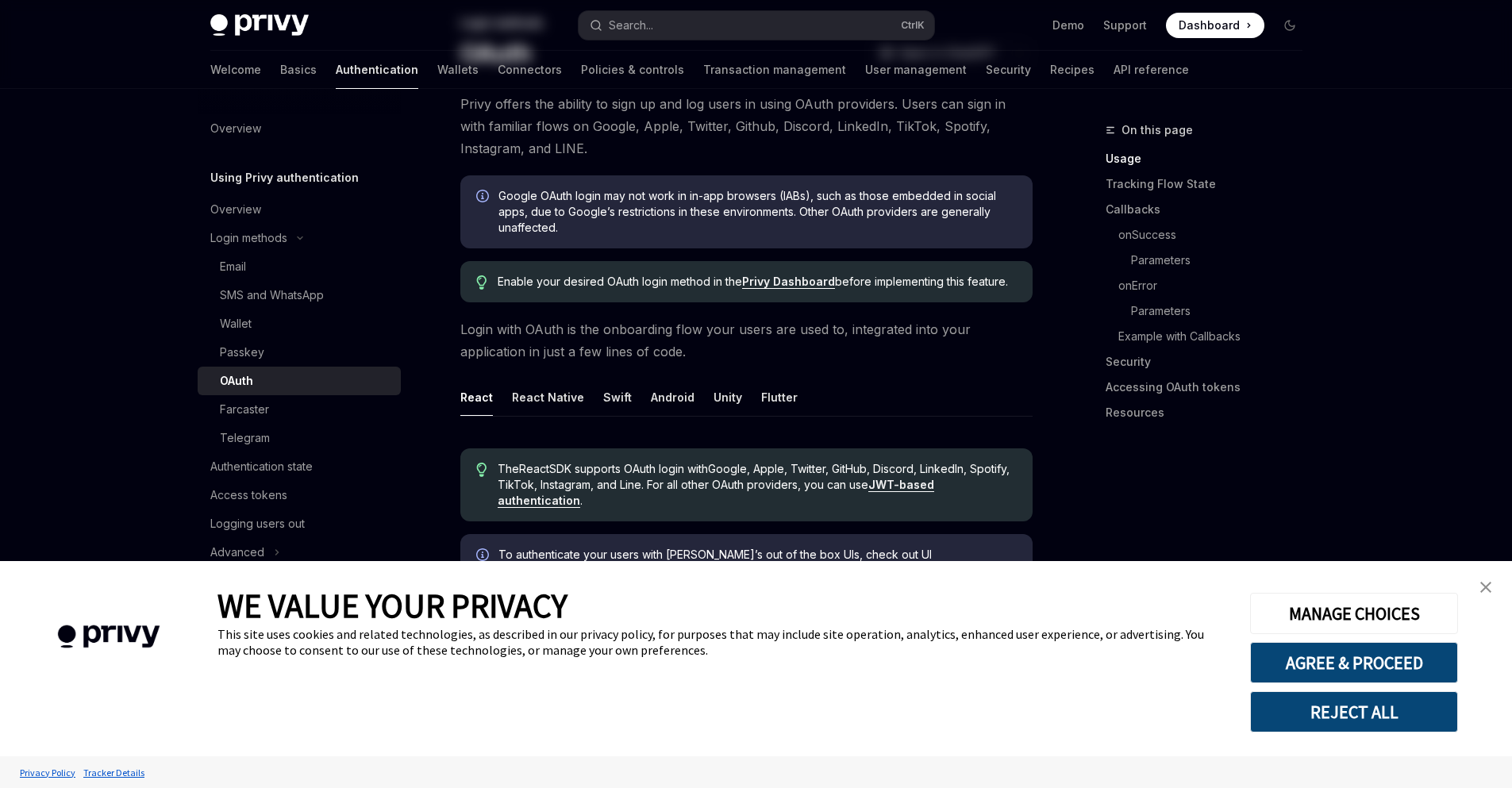
scroll to position [381, 0]
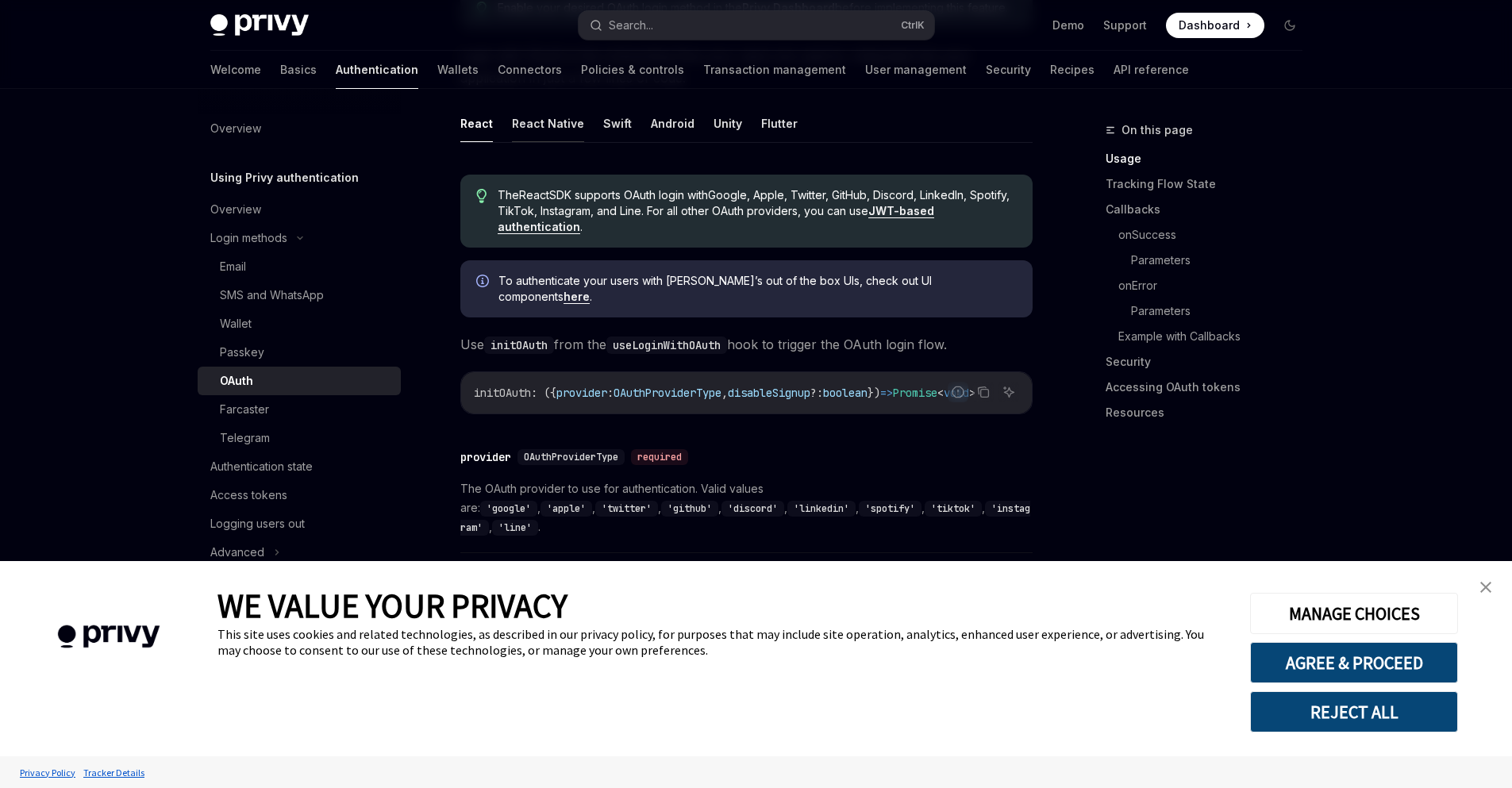
click at [558, 131] on button "React Native" at bounding box center [548, 124] width 72 height 37
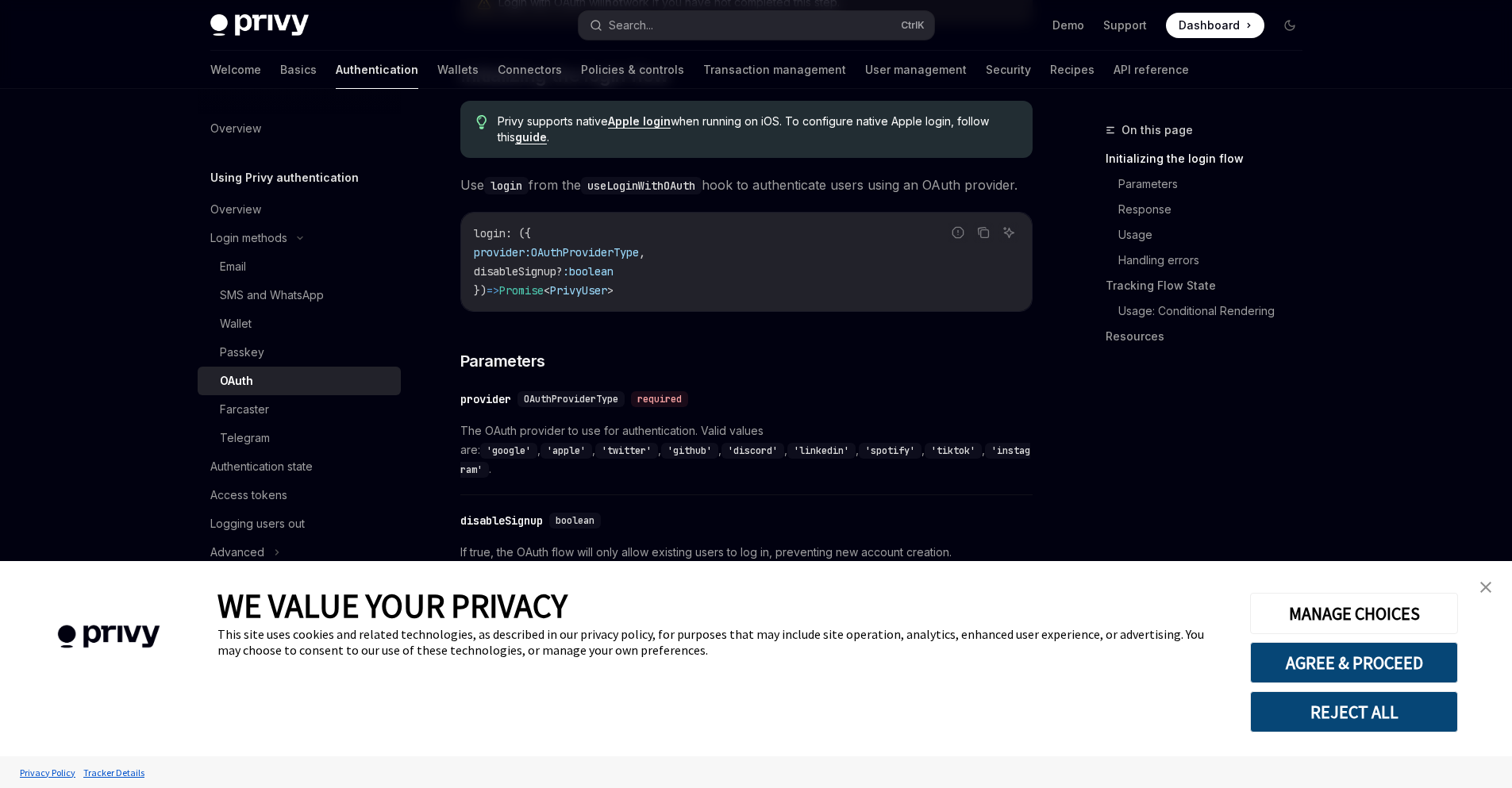
scroll to position [857, 0]
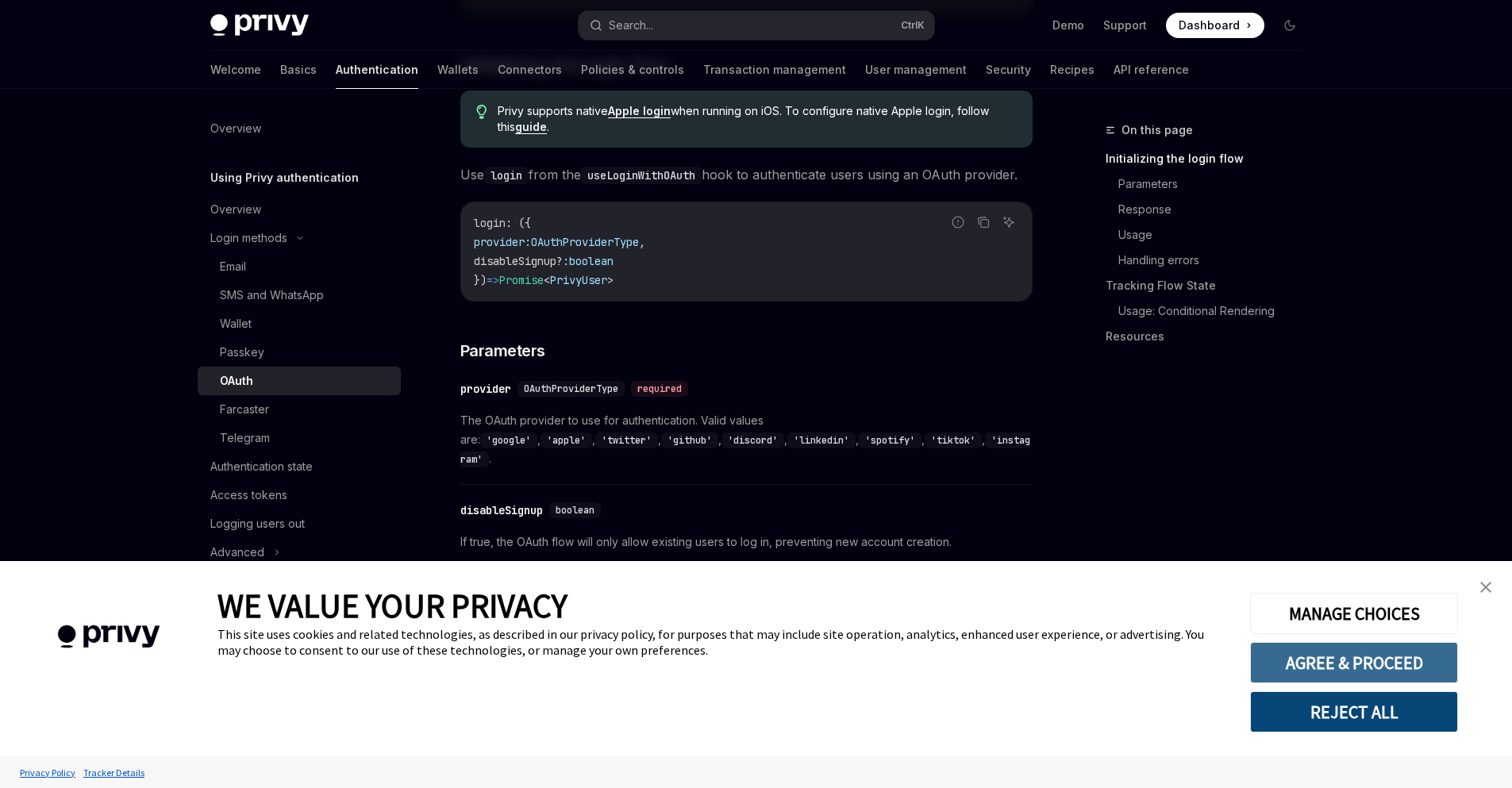
click at [1357, 662] on button "AGREE & PROCEED" at bounding box center [1353, 663] width 208 height 42
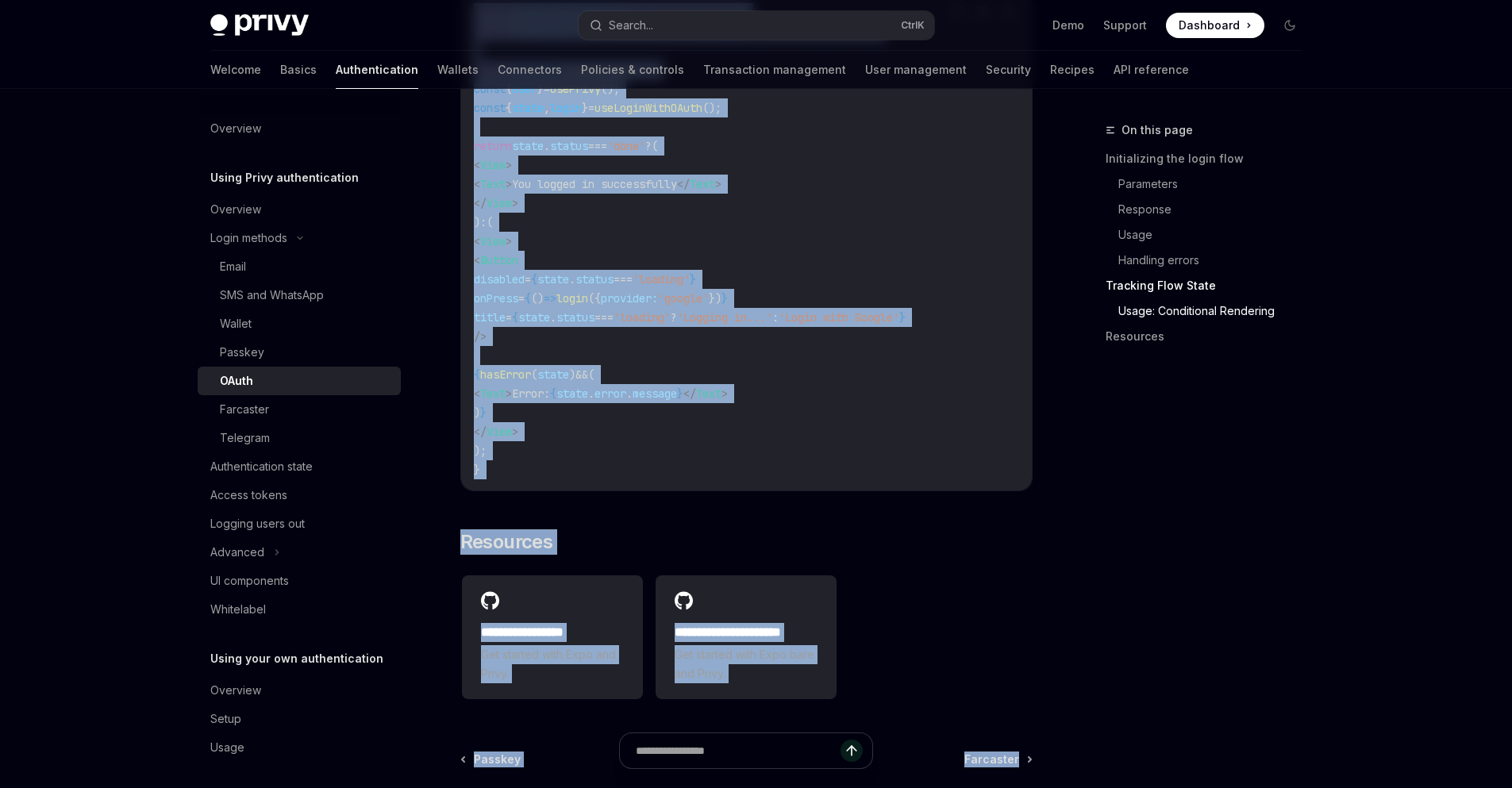
scroll to position [3238, 0]
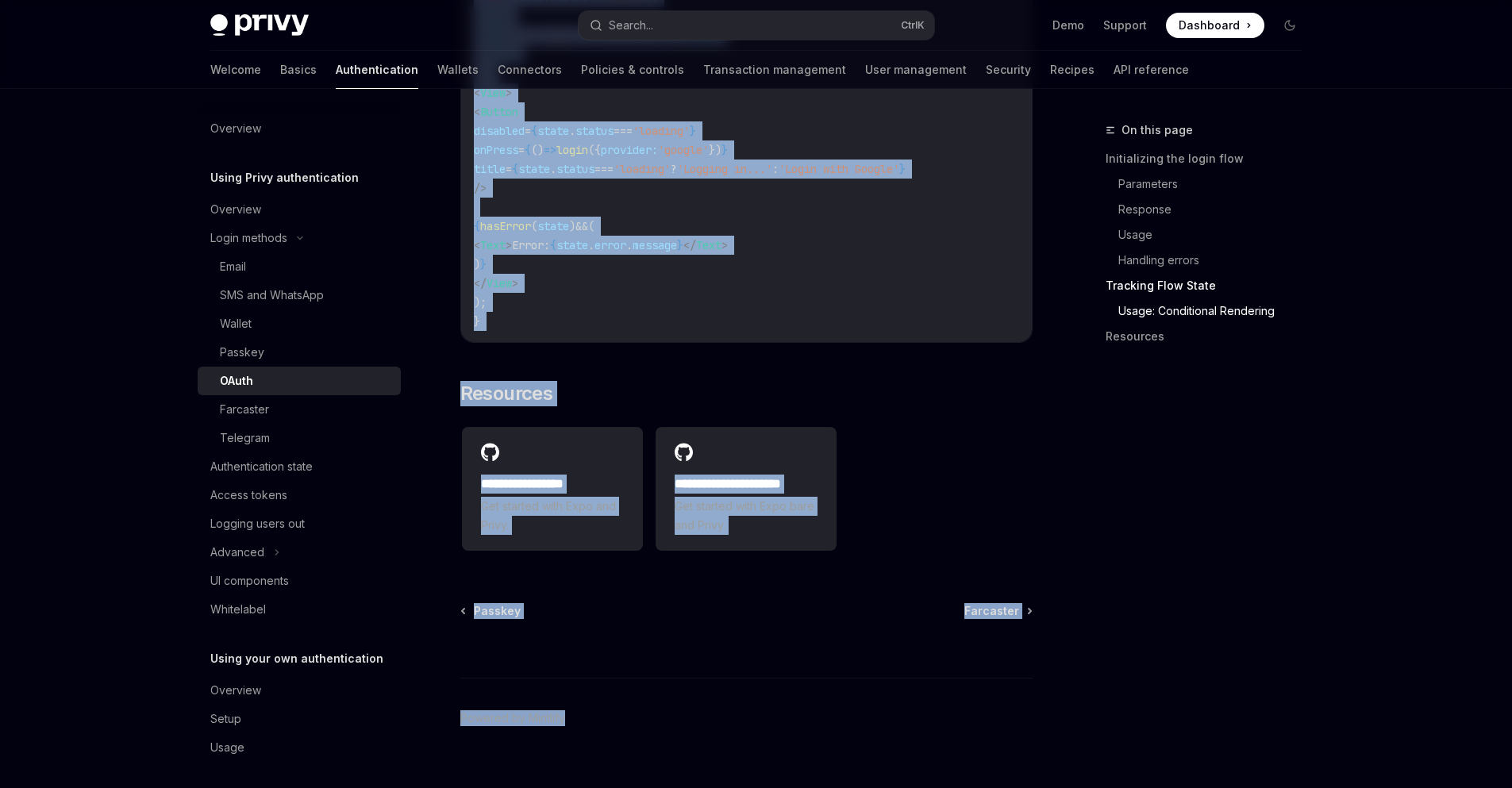
drag, startPoint x: 460, startPoint y: 212, endPoint x: 732, endPoint y: 787, distance: 636.1
copy div "Lorem ipsumd sit ametcon ad elit se doe tem incid ut labor ETdol magnaaliq. Eni…"
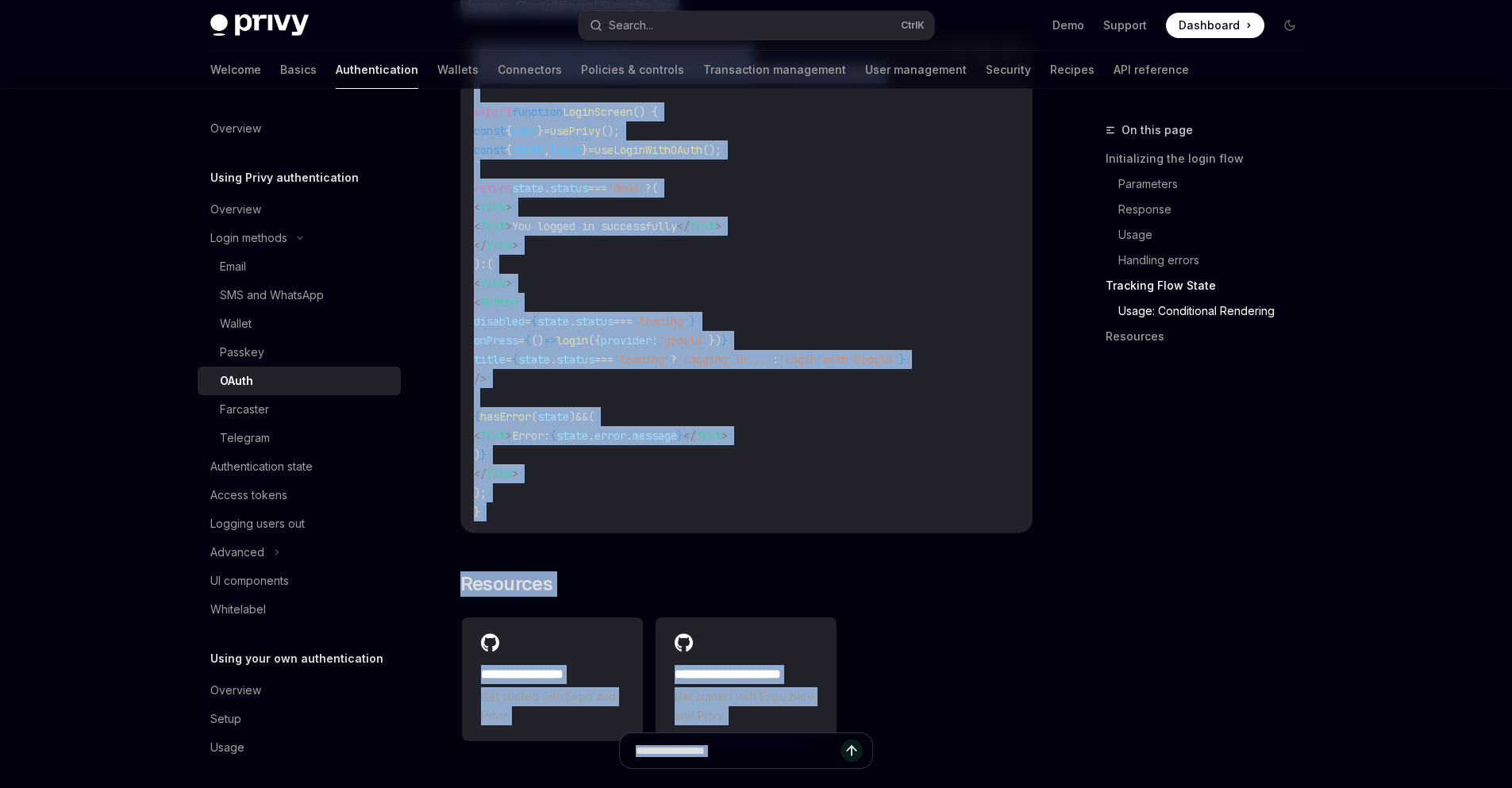
click at [946, 431] on code "import { View , Text , Button } from 'react-native' ; import { usePrivy , useLo…" at bounding box center [746, 283] width 545 height 476
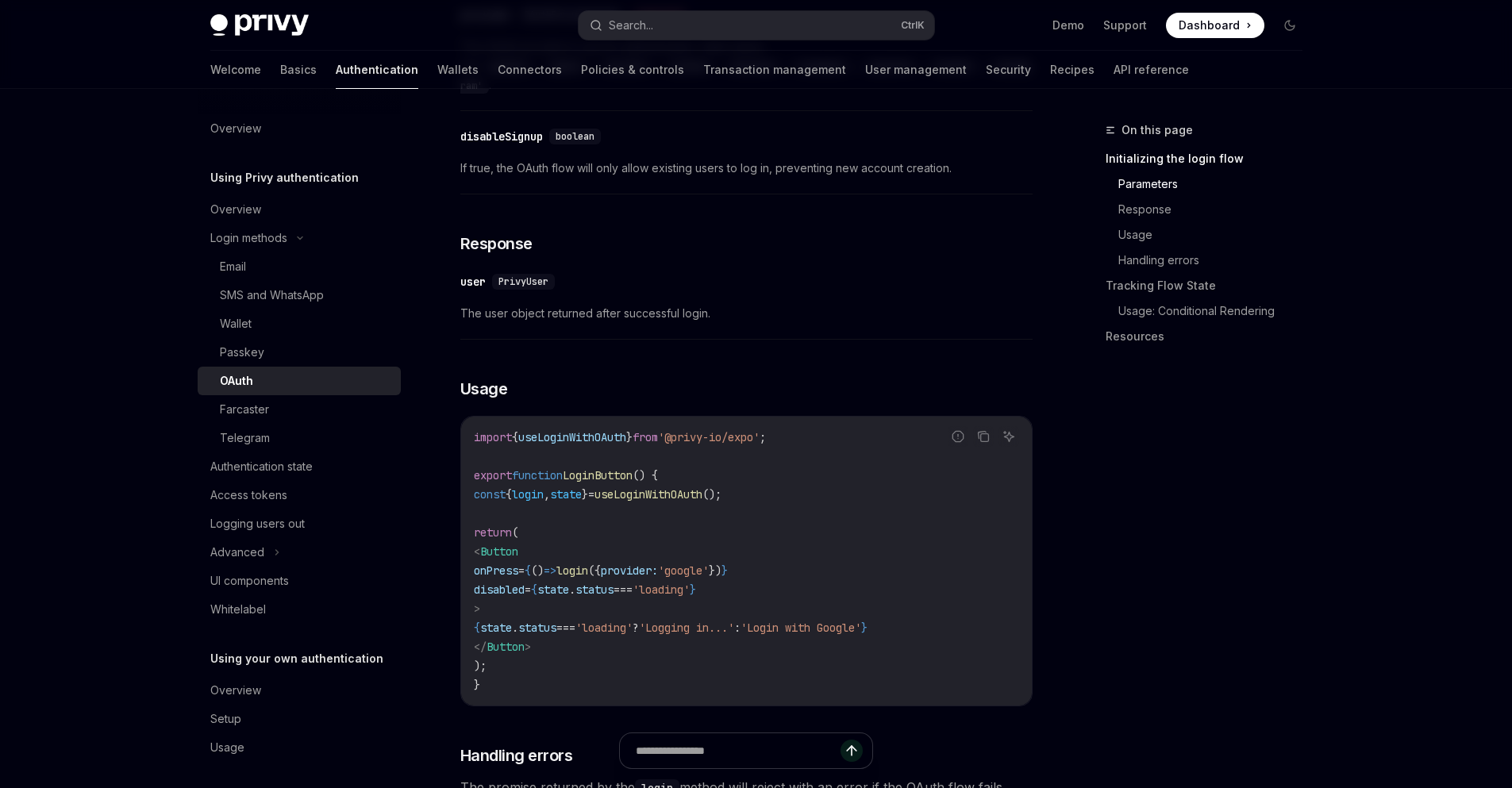
scroll to position [1142, 0]
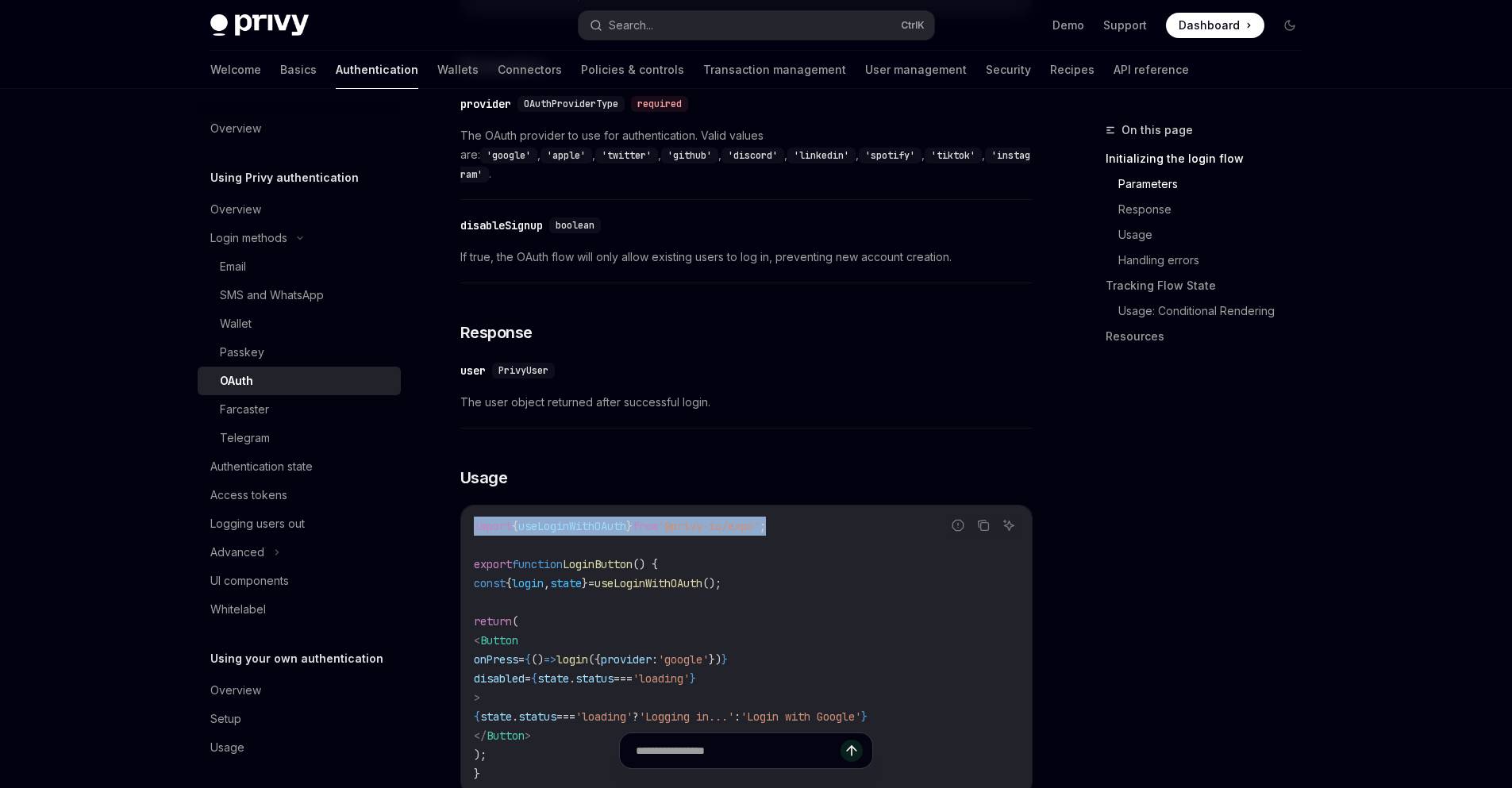
drag, startPoint x: 833, startPoint y: 496, endPoint x: 452, endPoint y: 496, distance: 381.0
copy span "import { useLoginWithOAuth } from '@privy-io/expo' ;"
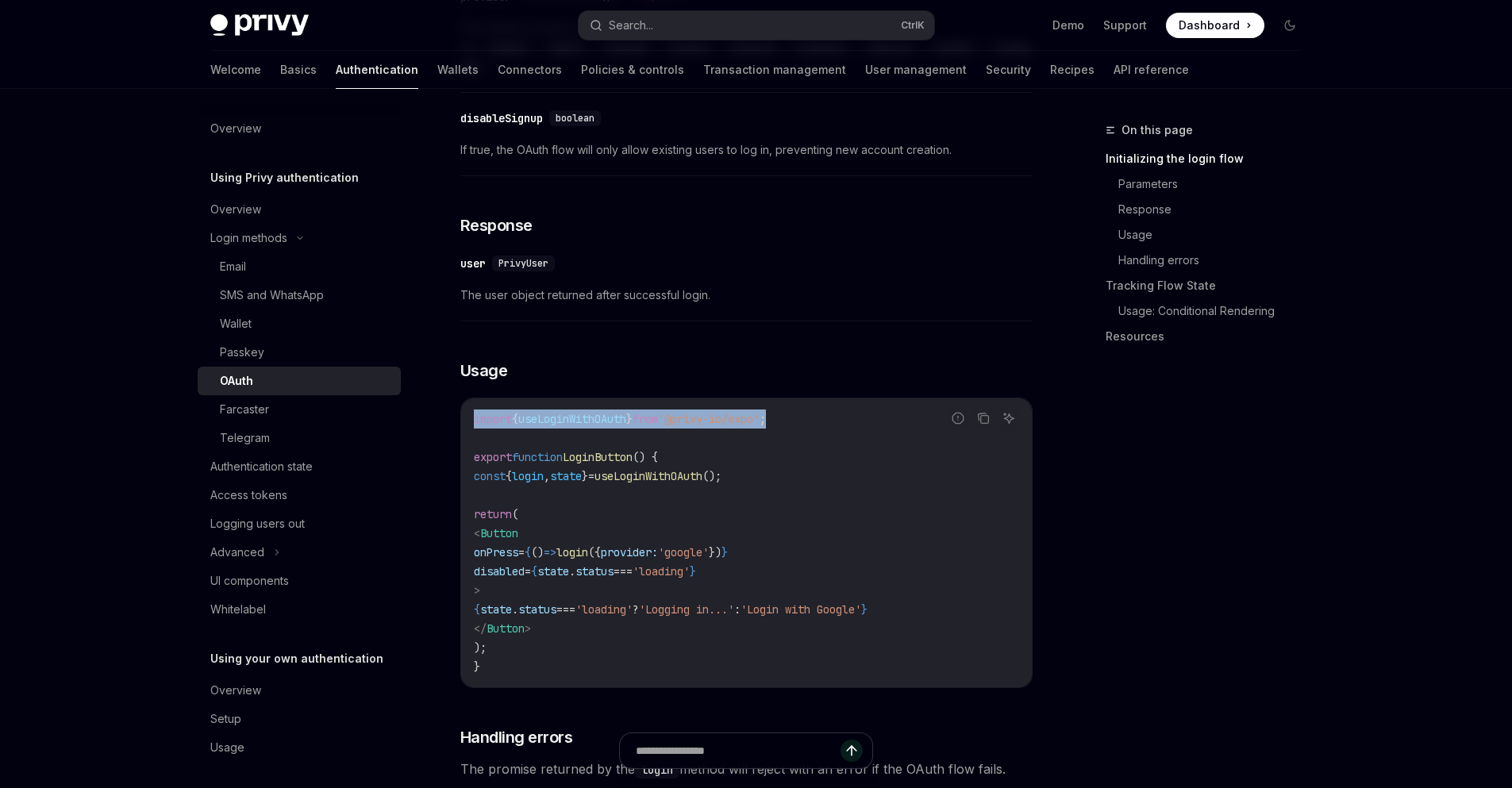
scroll to position [1429, 0]
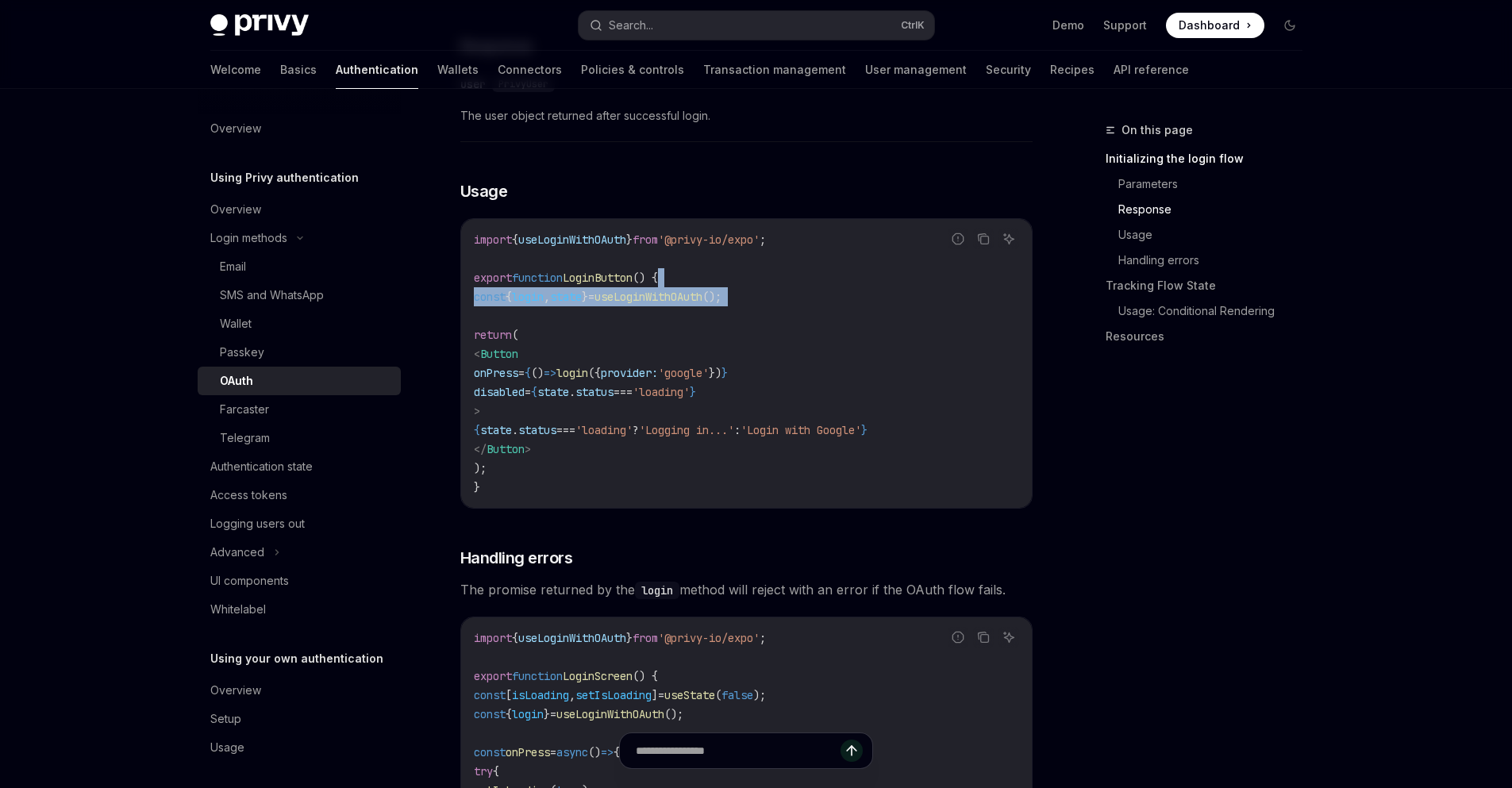
drag, startPoint x: 806, startPoint y: 253, endPoint x: 542, endPoint y: 289, distance: 266.4
click at [542, 292] on code "import { useLoginWithOAuth } from '@privy-io/expo' ; export function LoginButto…" at bounding box center [746, 363] width 545 height 267
click at [798, 267] on code "import { useLoginWithOAuth } from '@privy-io/expo' ; export function LoginButto…" at bounding box center [746, 363] width 545 height 267
drag, startPoint x: 798, startPoint y: 267, endPoint x: 481, endPoint y: 267, distance: 317.0
click at [481, 267] on code "import { useLoginWithOAuth } from '@privy-io/expo' ; export function LoginButto…" at bounding box center [746, 363] width 545 height 267
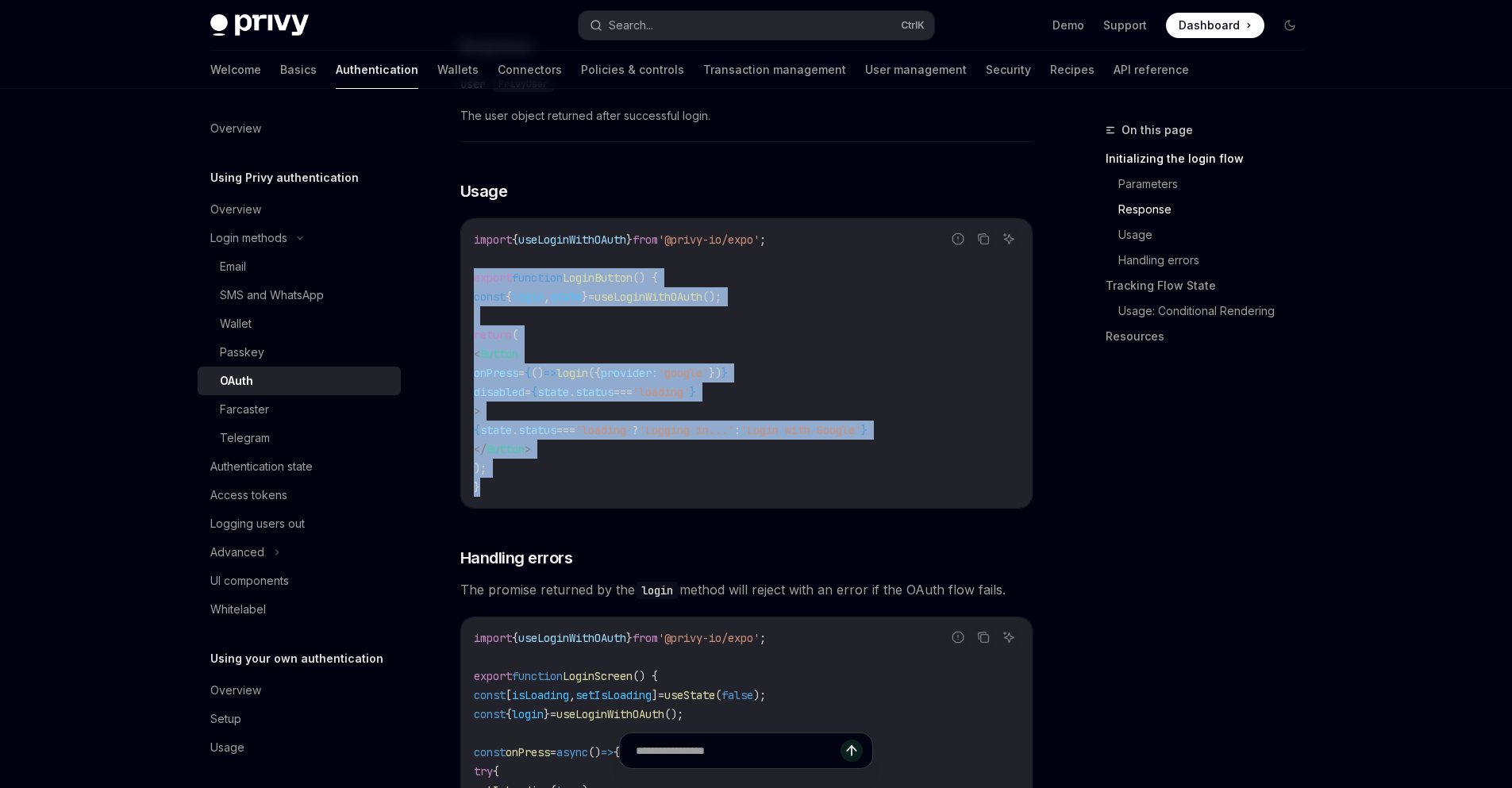
drag, startPoint x: 484, startPoint y: 448, endPoint x: 461, endPoint y: 236, distance: 213.2
click at [461, 236] on div "import { useLoginWithOAuth } from '@privy-io/expo' ; export function LoginButto…" at bounding box center [746, 363] width 571 height 289
copy code "export function LoginButton () { const { login , state } = useLoginWithOAuth ()…"
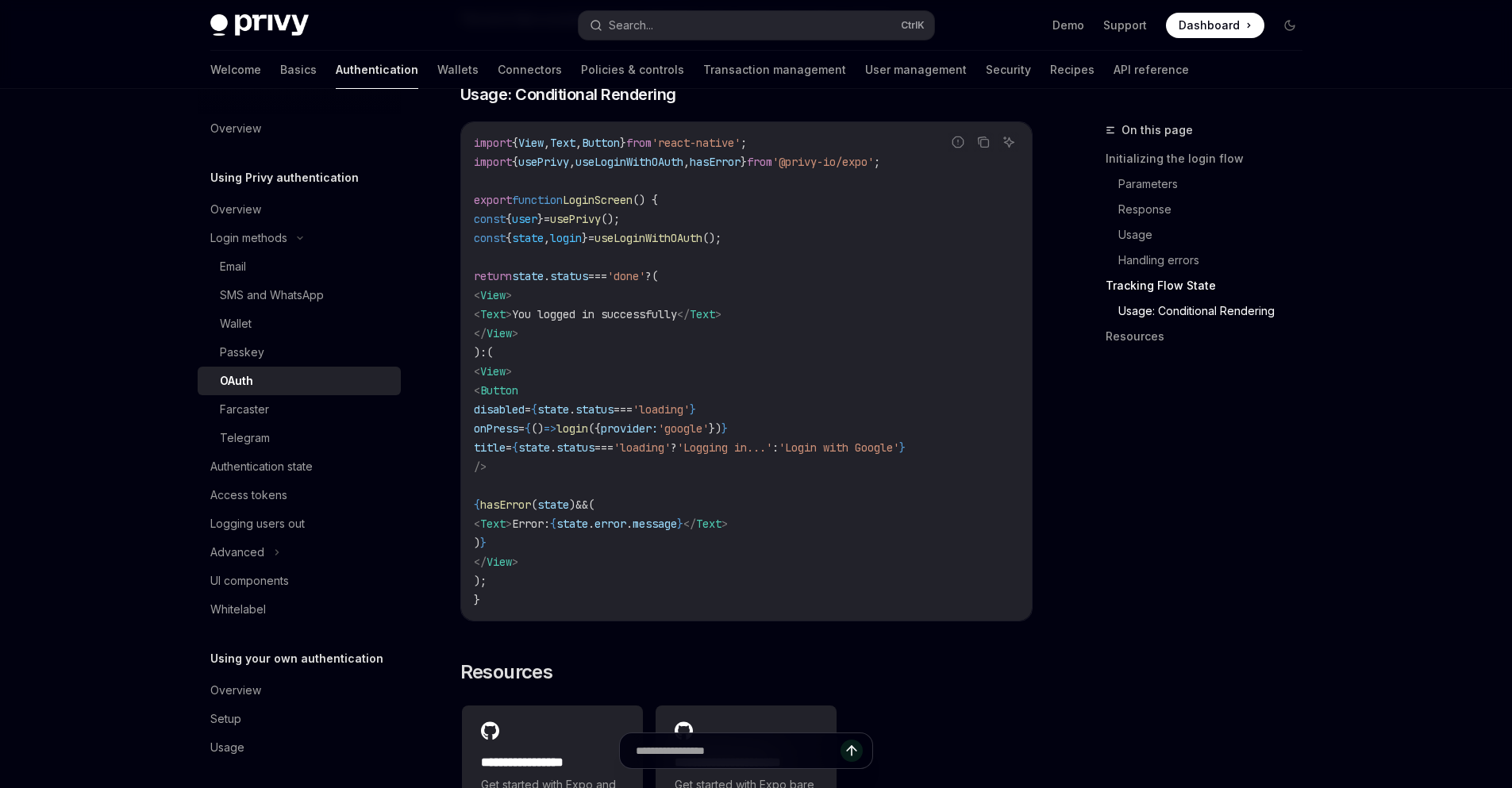
scroll to position [2952, 0]
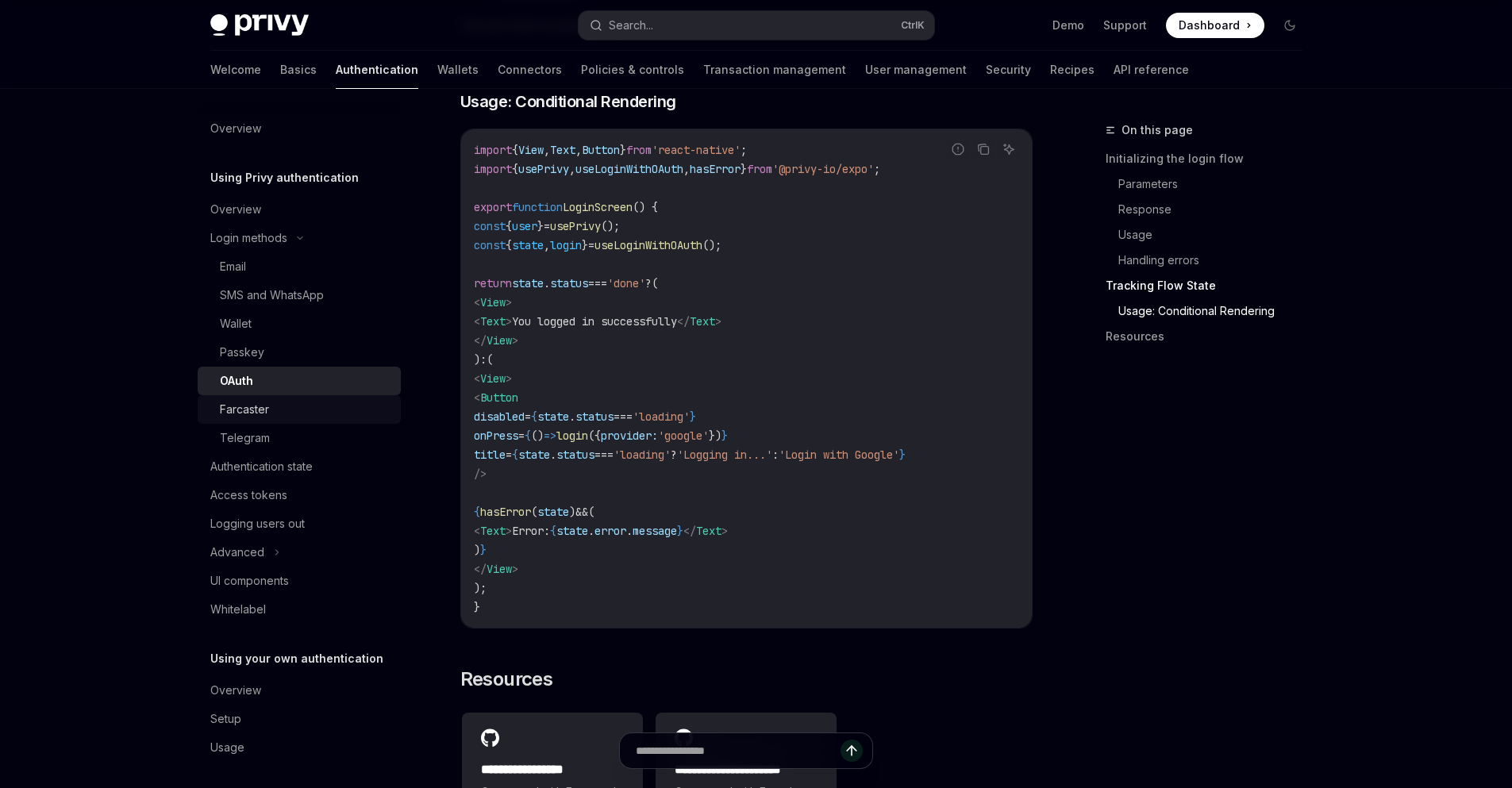
click at [269, 404] on div "Farcaster" at bounding box center [305, 410] width 172 height 19
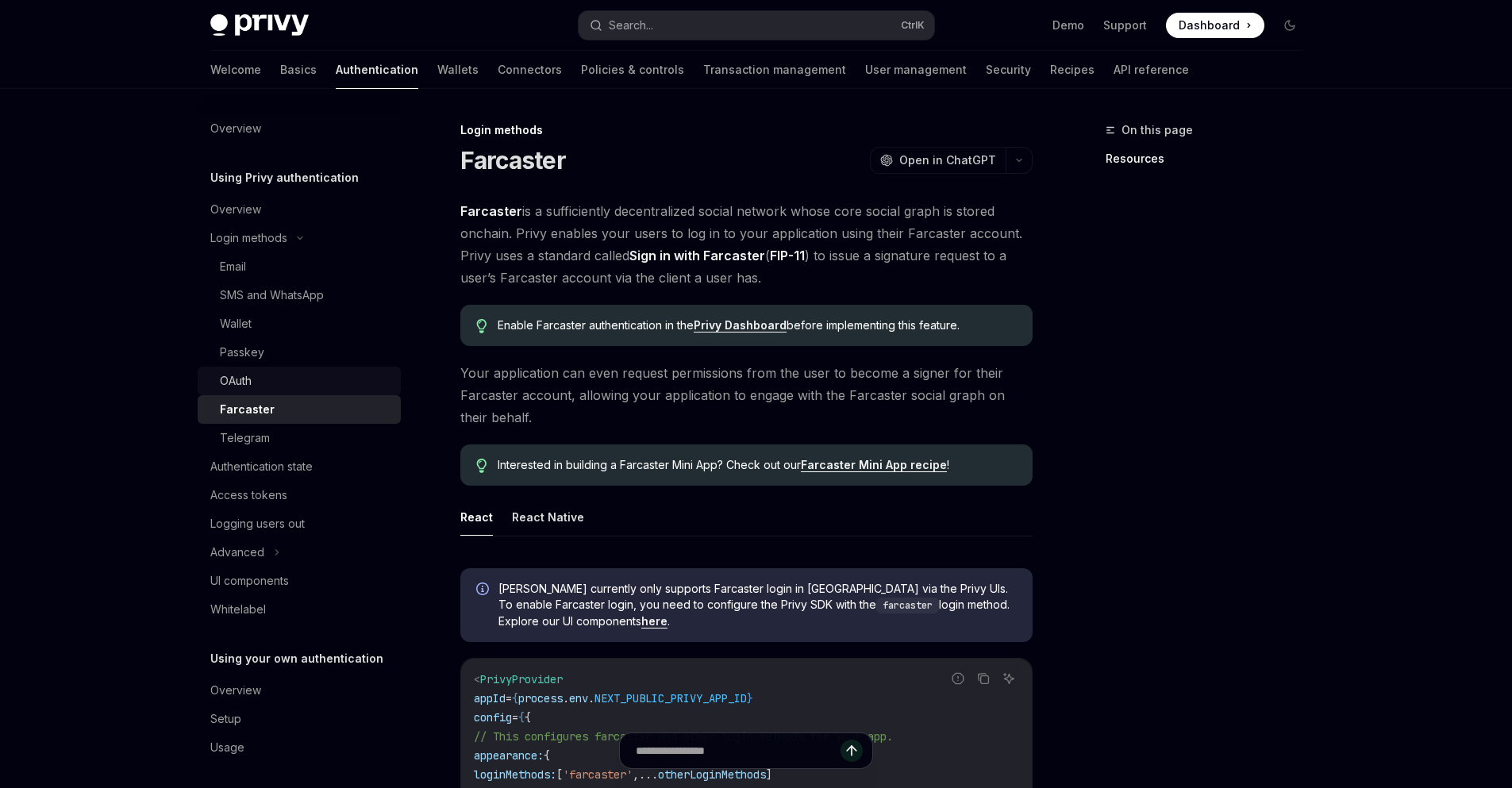
click at [266, 388] on div "OAuth" at bounding box center [305, 381] width 172 height 19
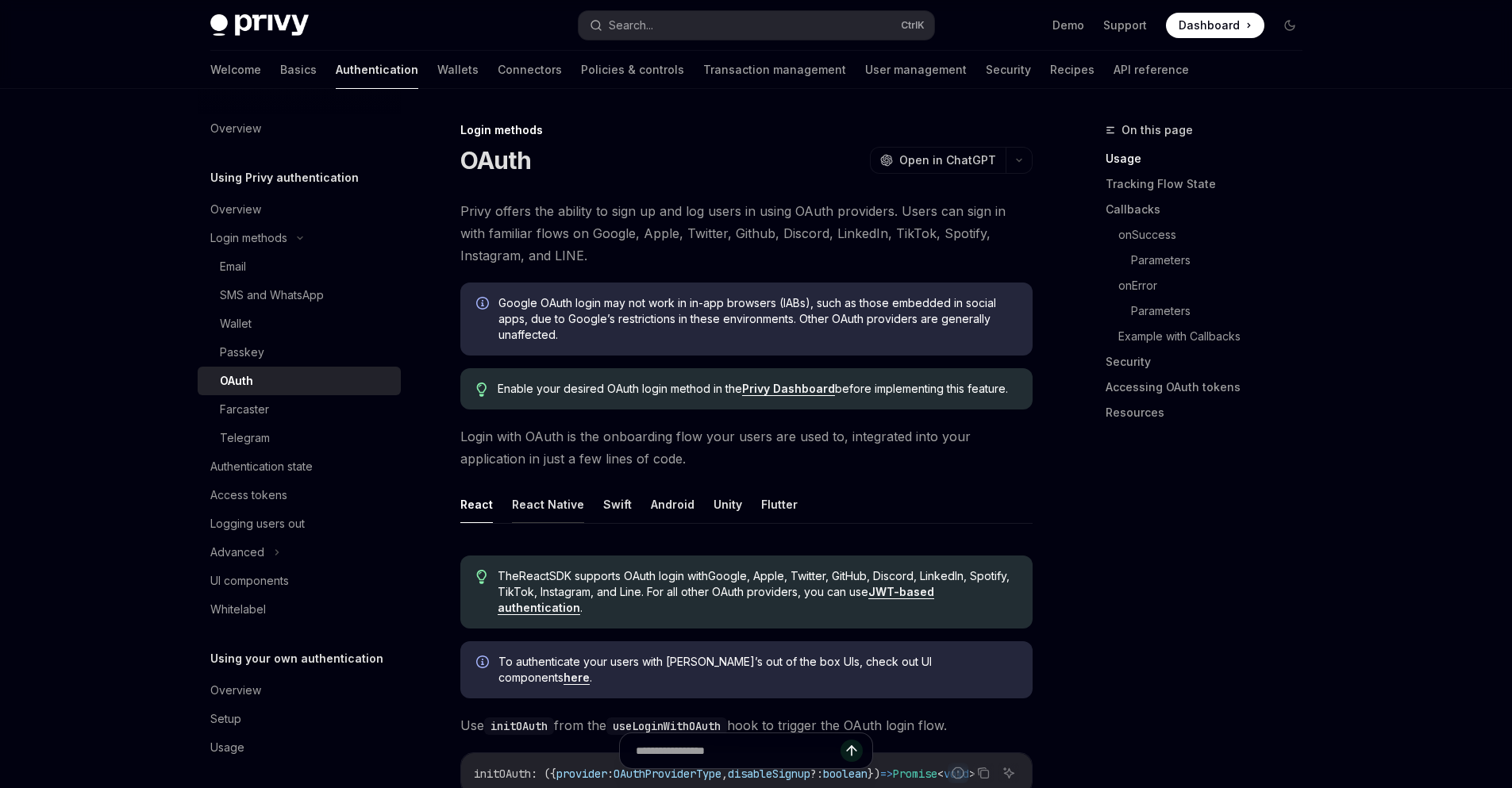
click at [550, 509] on button "React Native" at bounding box center [548, 504] width 72 height 37
type textarea "*"
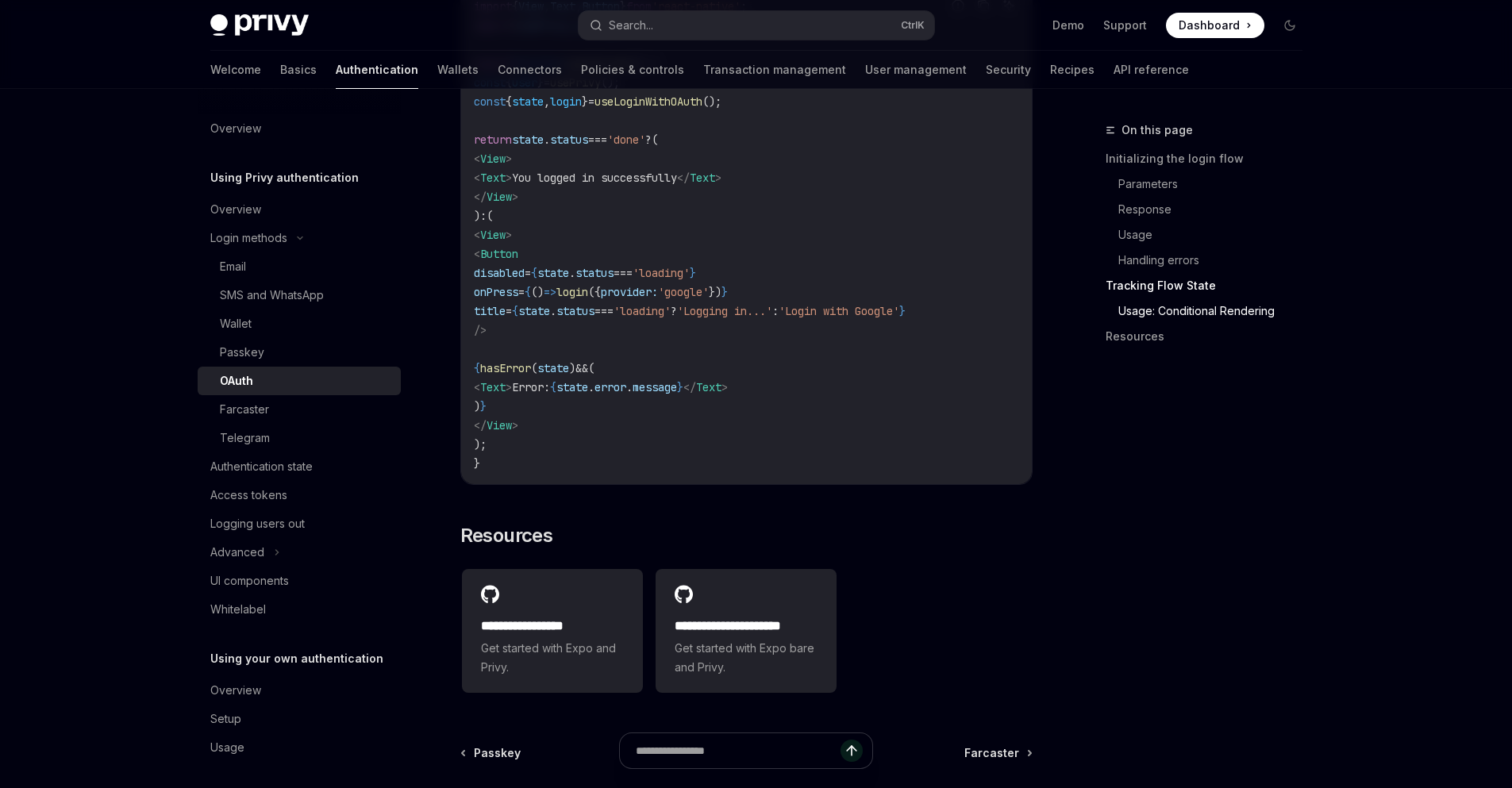
scroll to position [3238, 0]
